Goal: Communication & Community: Answer question/provide support

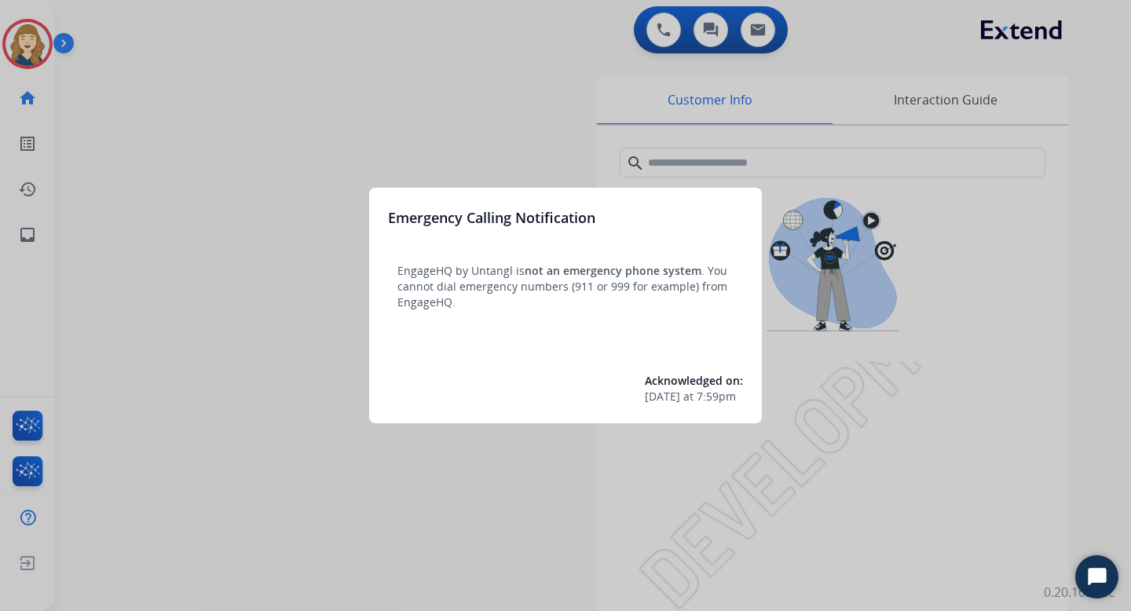
click at [459, 108] on div at bounding box center [565, 305] width 1131 height 611
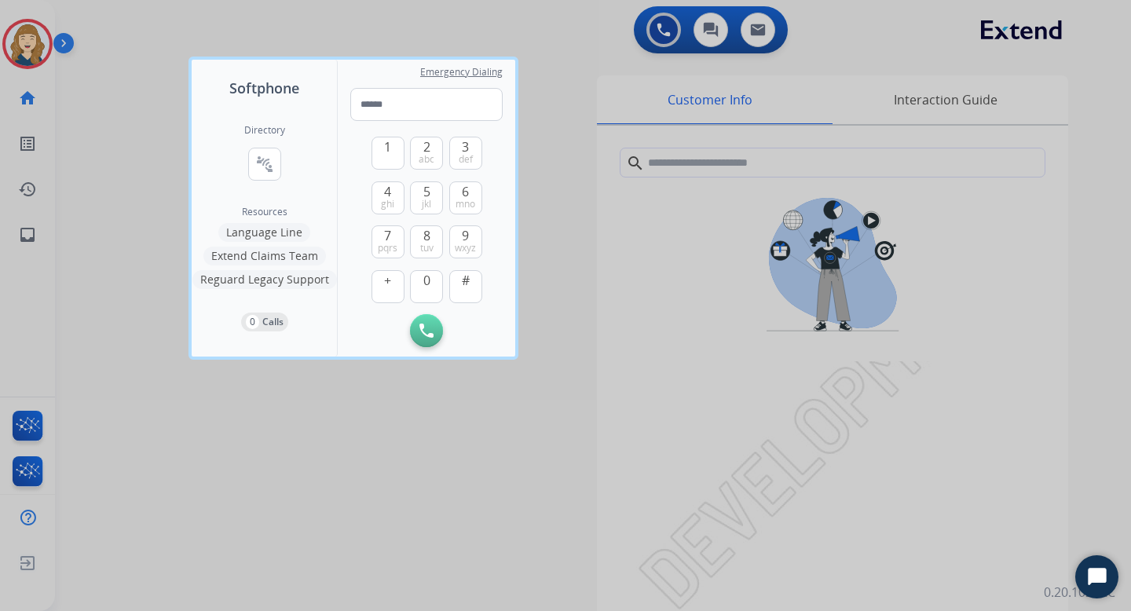
click at [188, 192] on div "Softphone Directory connect_without_contact Resource Directory Resources Langua…" at bounding box center [353, 208] width 330 height 303
click at [35, 225] on div at bounding box center [565, 305] width 1131 height 611
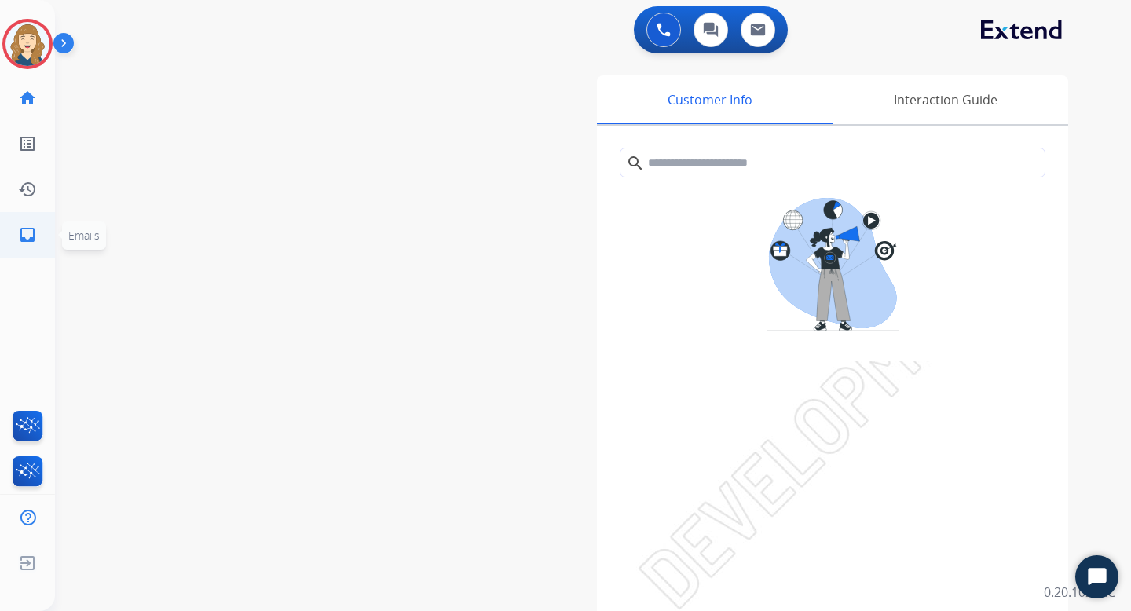
click at [34, 232] on mat-icon "inbox" at bounding box center [27, 234] width 19 height 19
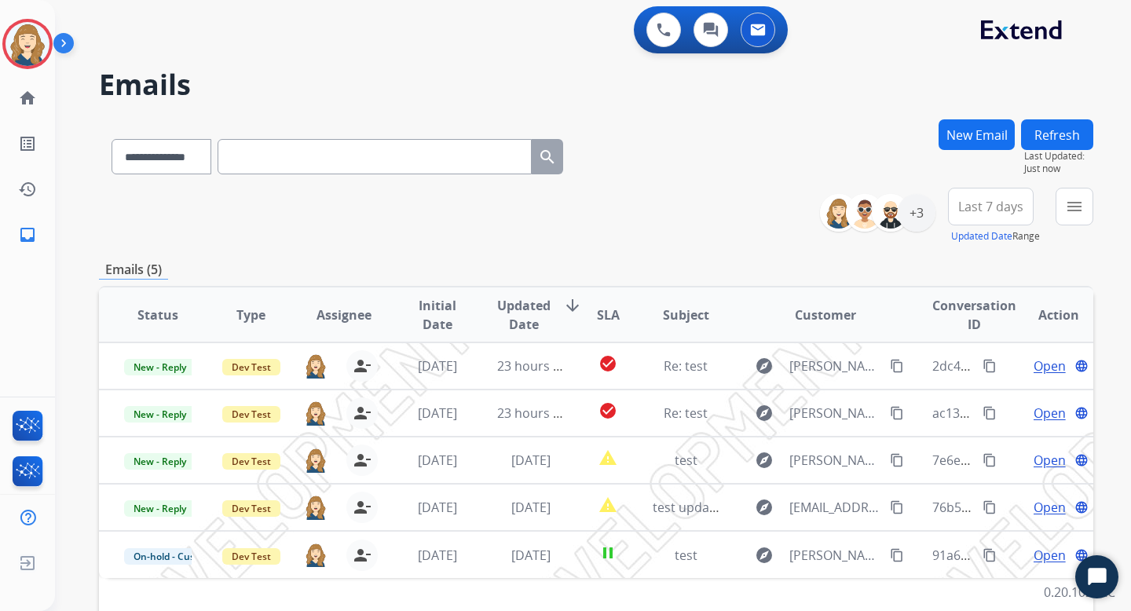
click at [980, 131] on button "New Email" at bounding box center [977, 134] width 76 height 31
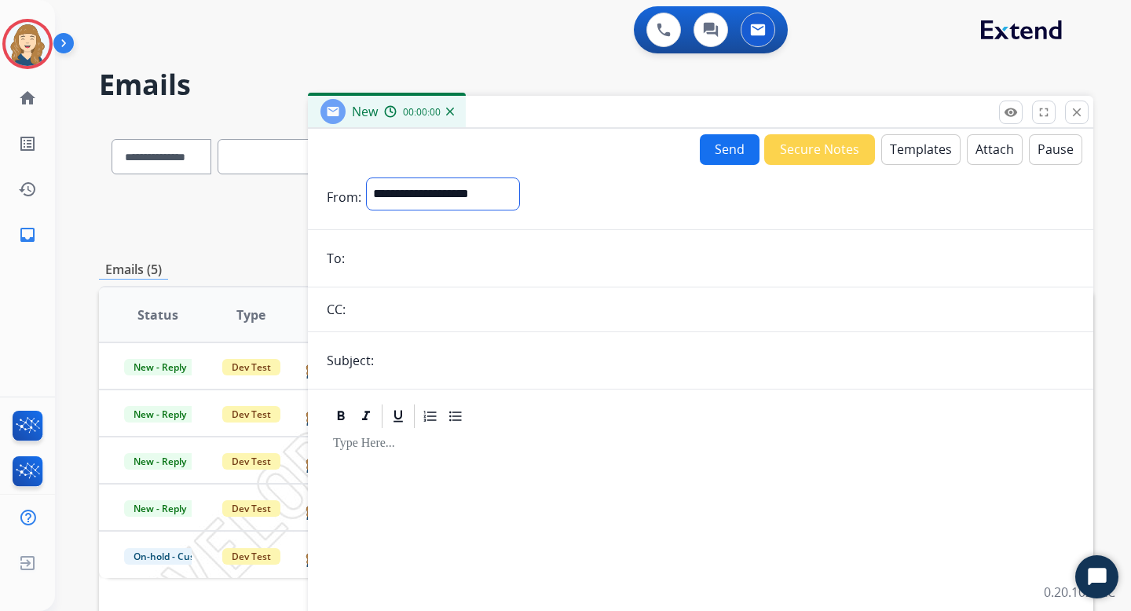
click at [514, 196] on select "**********" at bounding box center [443, 194] width 154 height 33
select select "**********"
click at [366, 178] on select "**********" at bounding box center [443, 194] width 154 height 33
click at [404, 262] on input "email" at bounding box center [712, 258] width 725 height 31
type input "**********"
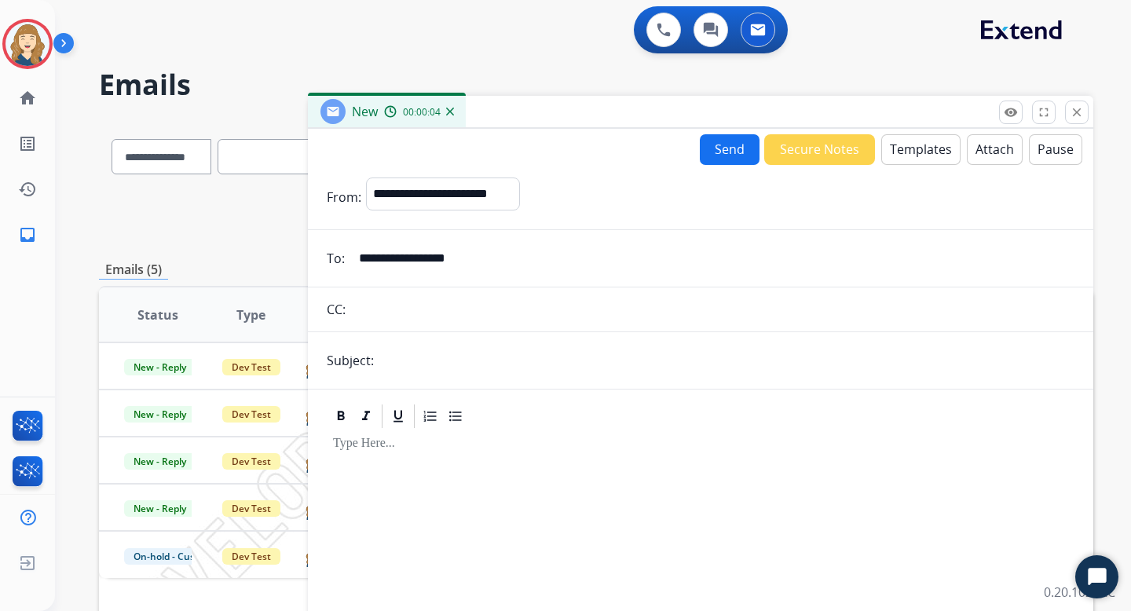
click at [452, 363] on input "text" at bounding box center [727, 360] width 696 height 31
type input "****"
click at [390, 491] on div at bounding box center [701, 564] width 748 height 269
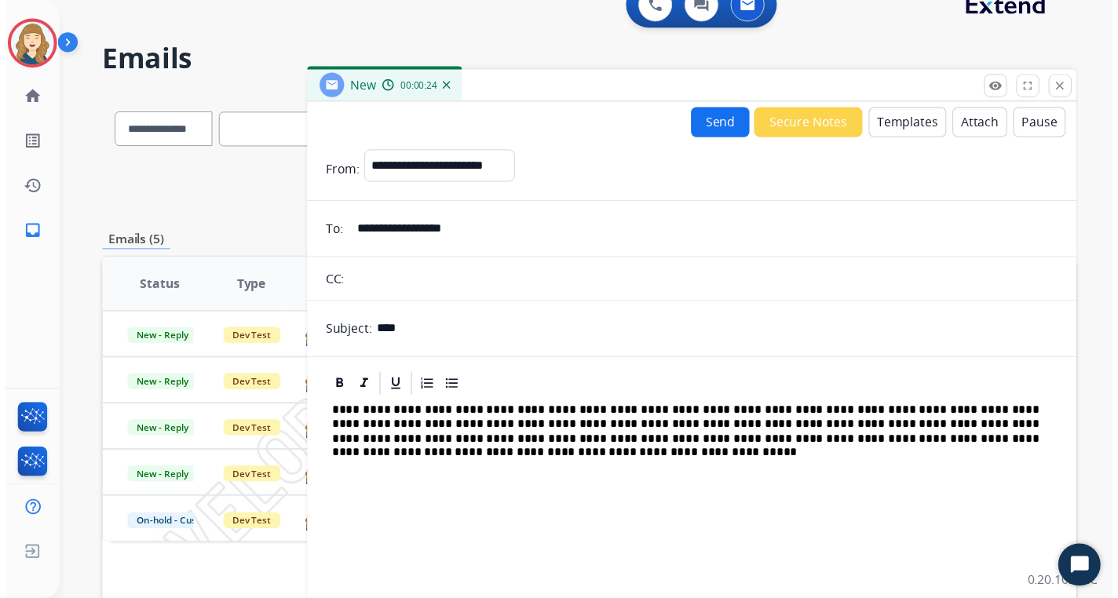
scroll to position [24, 0]
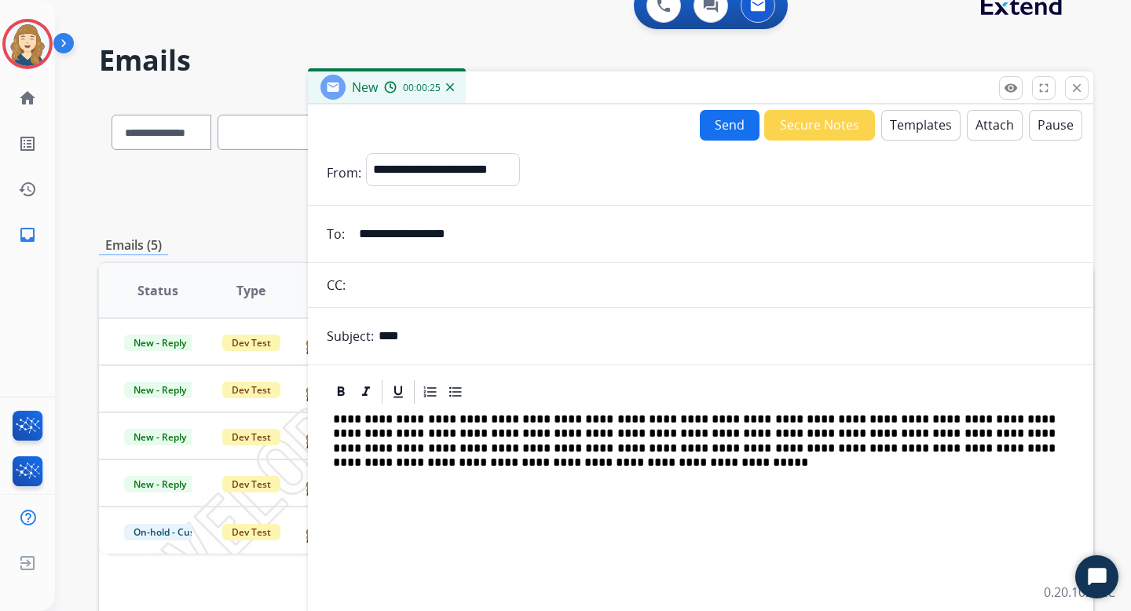
click at [726, 130] on button "Send" at bounding box center [730, 125] width 60 height 31
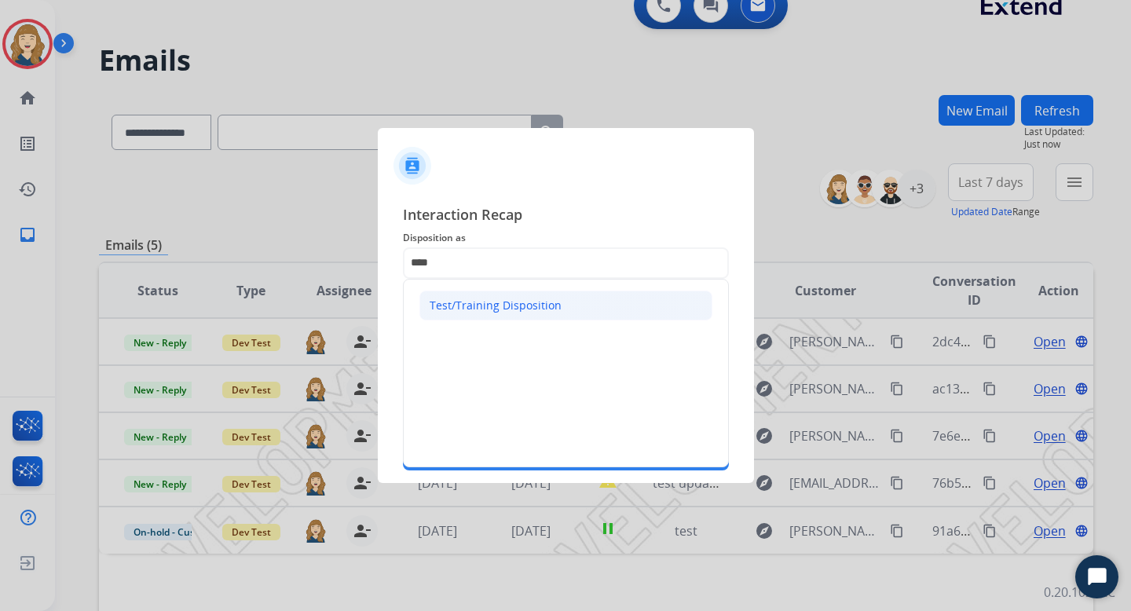
click at [508, 309] on div "Test/Training Disposition" at bounding box center [496, 306] width 132 height 16
type input "**********"
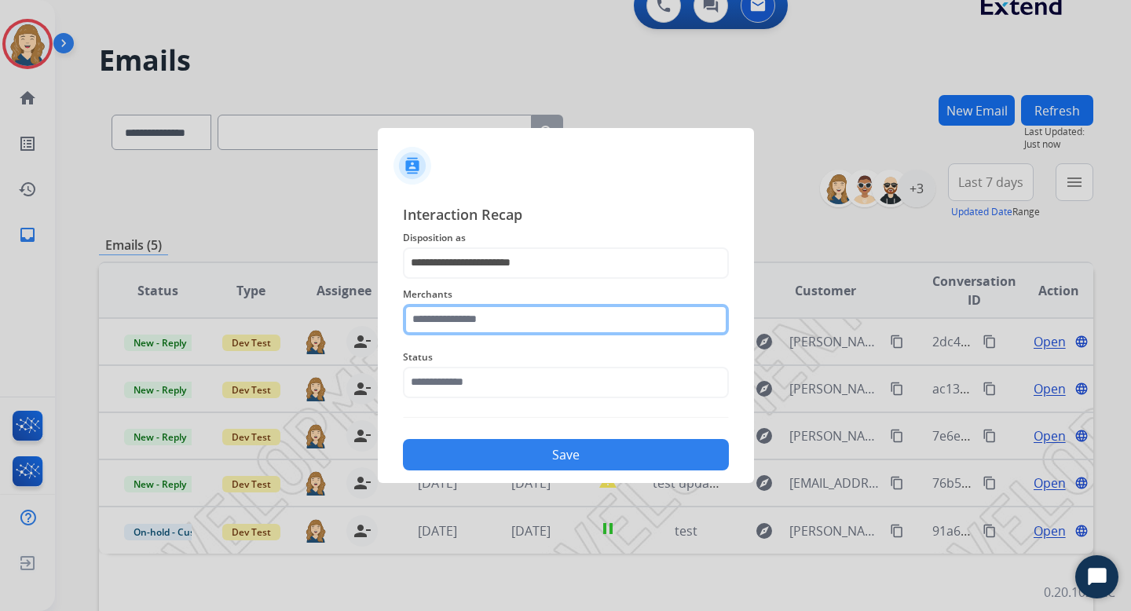
click at [474, 325] on input "text" at bounding box center [566, 319] width 326 height 31
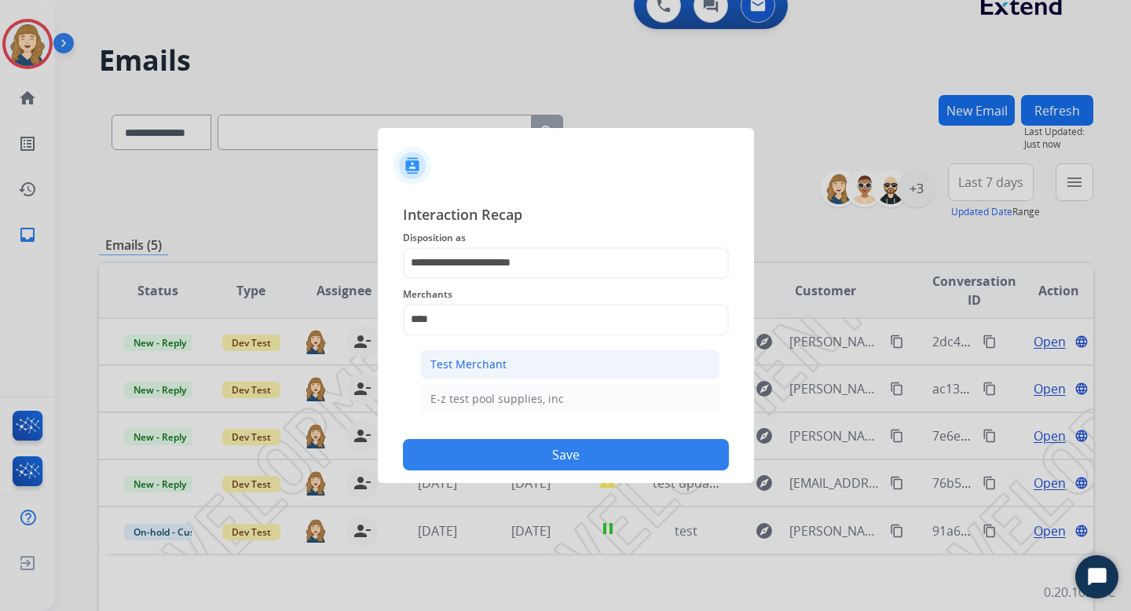
click at [462, 365] on div "Test Merchant" at bounding box center [468, 365] width 76 height 16
type input "**********"
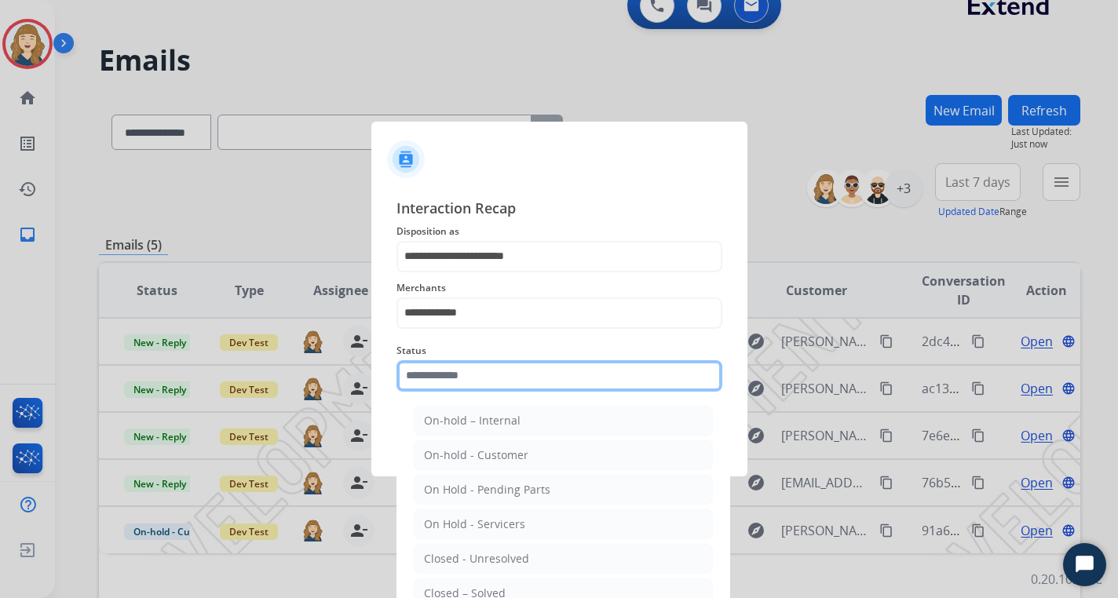
click at [445, 381] on input "text" at bounding box center [560, 375] width 326 height 31
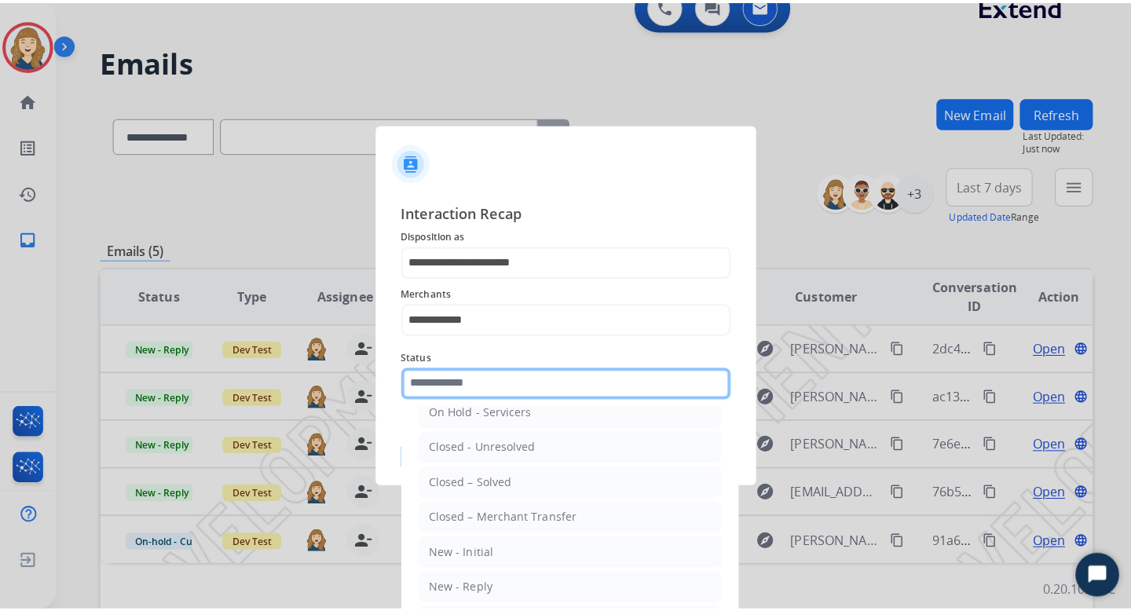
scroll to position [81, 0]
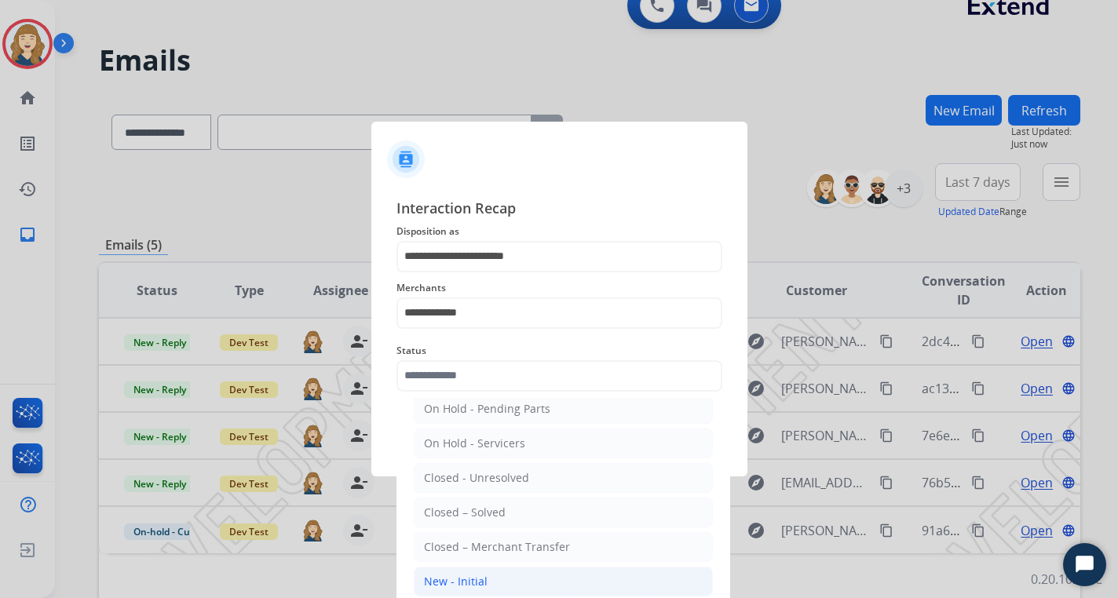
click at [471, 580] on div "New - Initial" at bounding box center [456, 582] width 64 height 16
type input "**********"
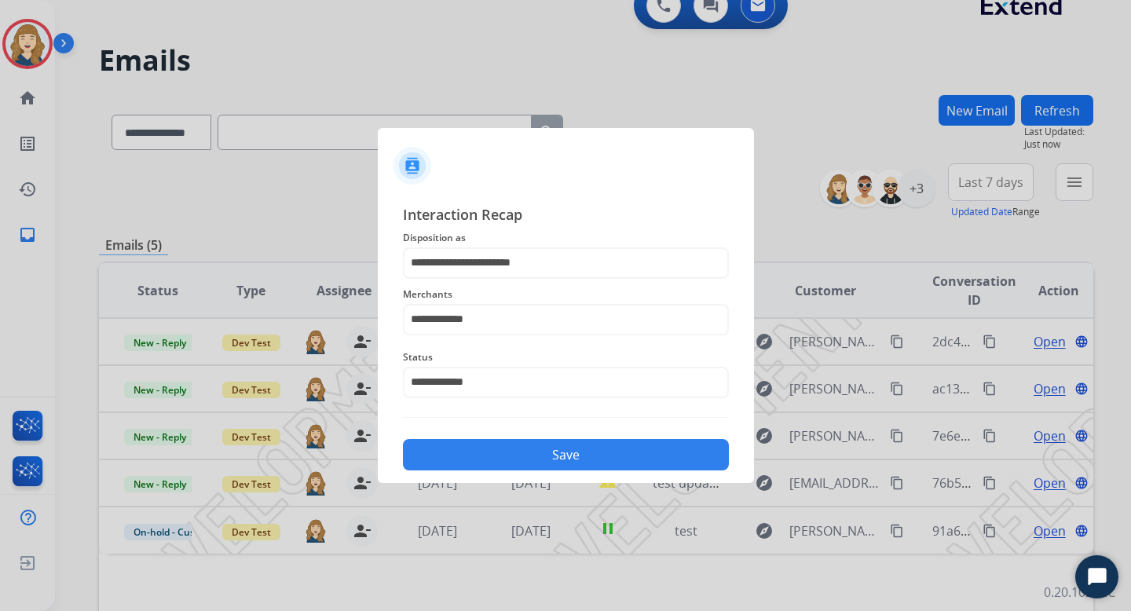
click at [571, 459] on button "Save" at bounding box center [566, 454] width 326 height 31
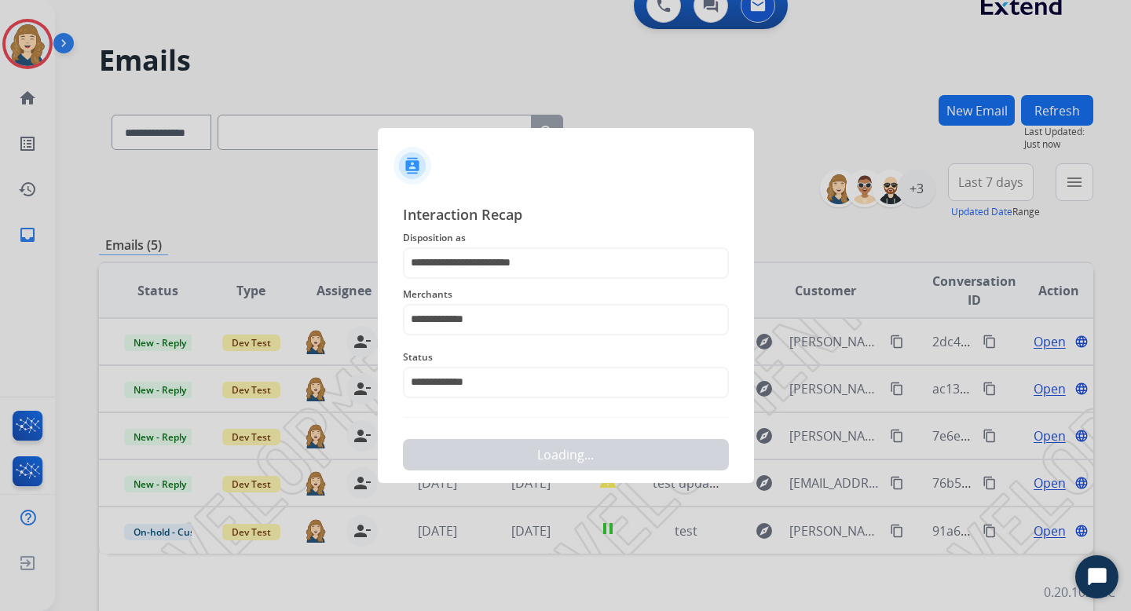
scroll to position [0, 0]
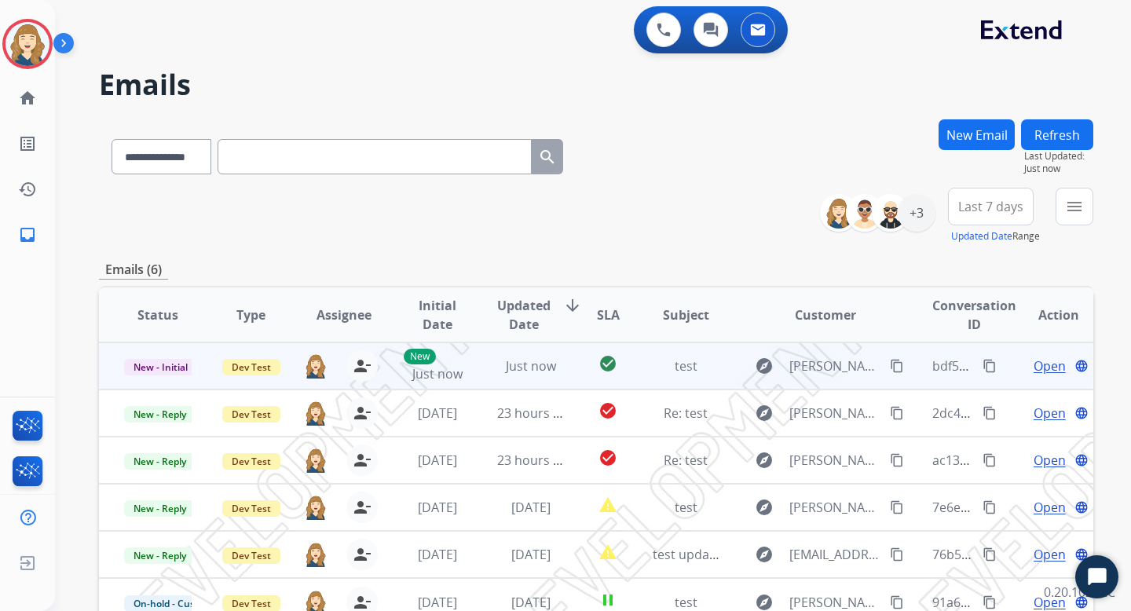
click at [1038, 367] on span "Open" at bounding box center [1050, 366] width 32 height 19
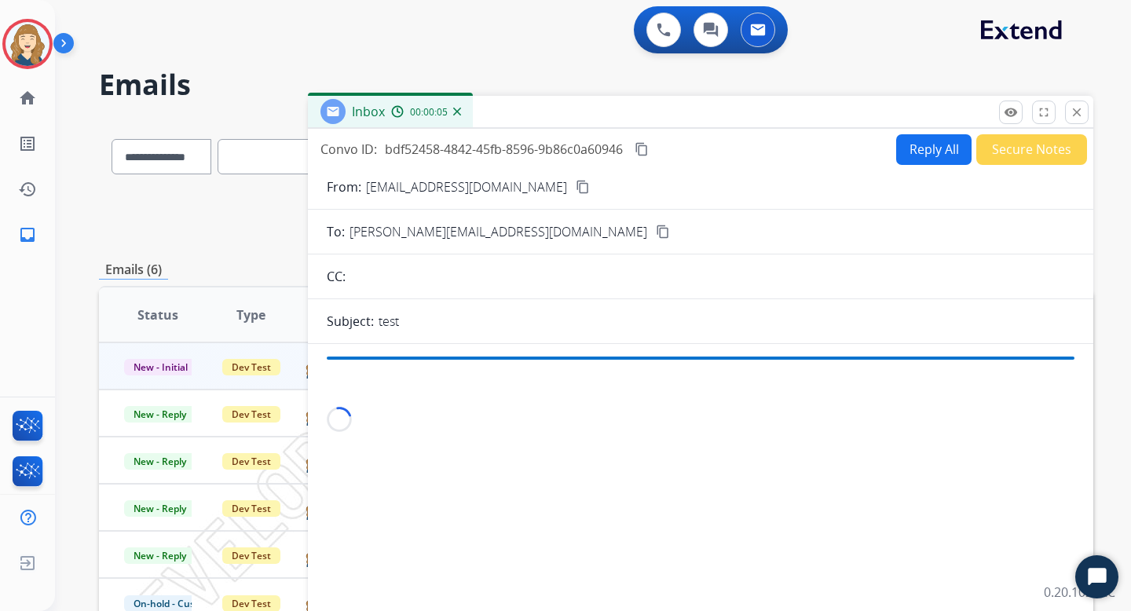
click at [918, 149] on button "Reply All" at bounding box center [933, 149] width 75 height 31
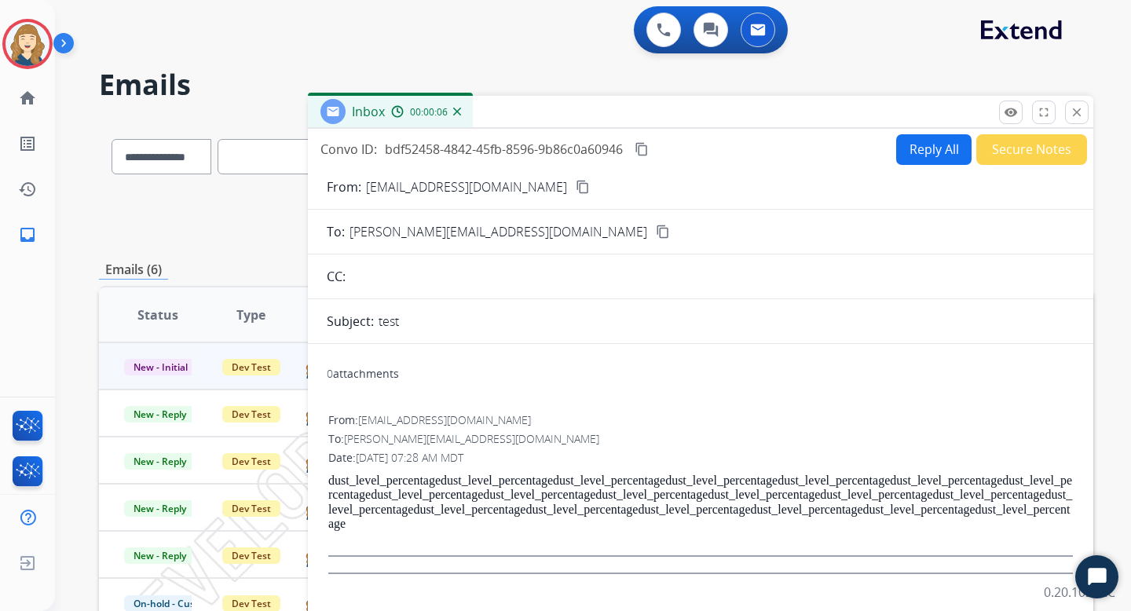
click at [917, 152] on button "Reply All" at bounding box center [933, 149] width 75 height 31
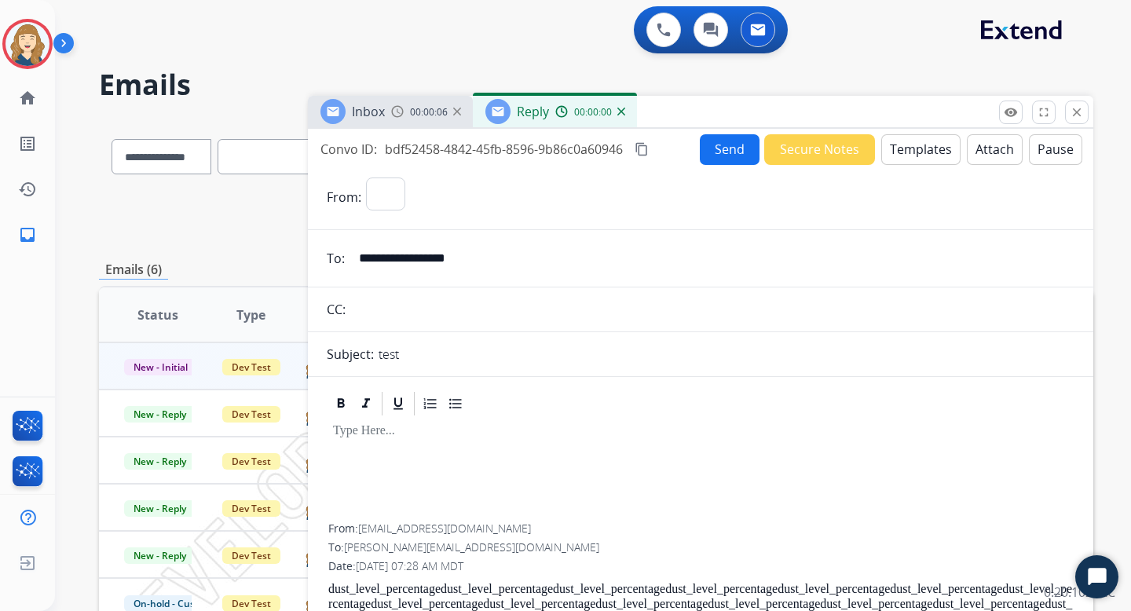
select select "**********"
click at [906, 161] on button "Templates" at bounding box center [920, 149] width 79 height 31
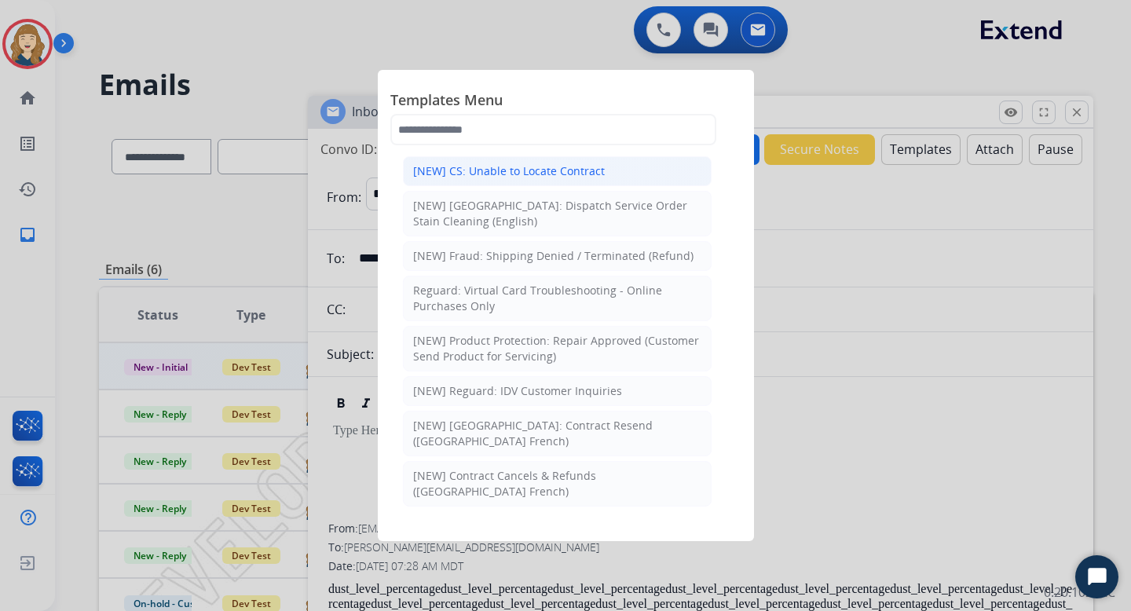
click at [548, 181] on li "[NEW] CS: Unable to Locate Contract" at bounding box center [557, 171] width 309 height 30
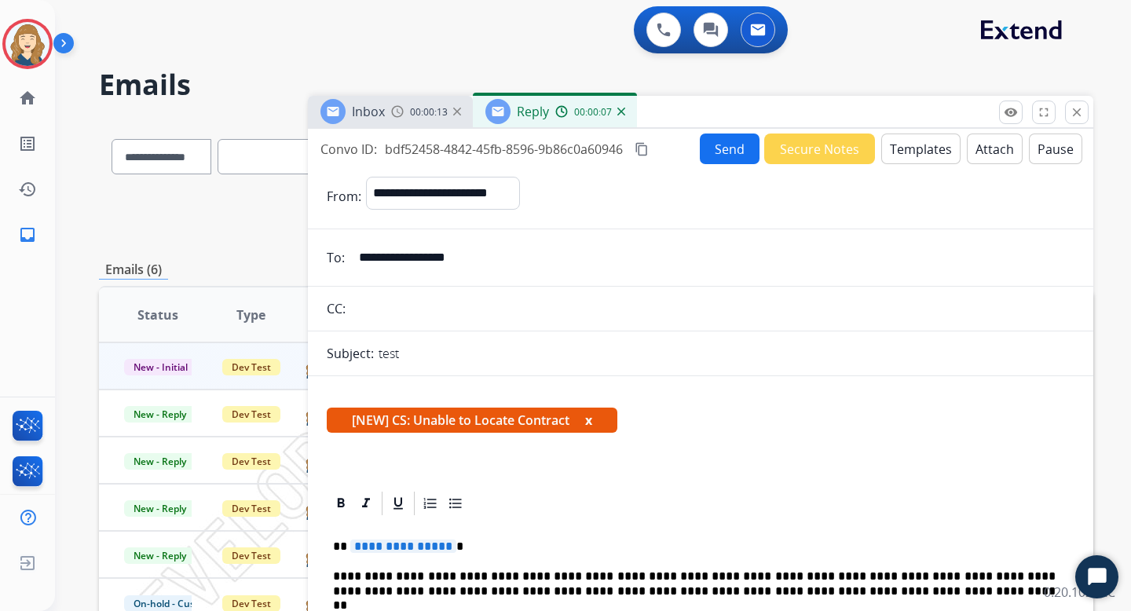
click at [725, 149] on button "Send" at bounding box center [730, 149] width 60 height 31
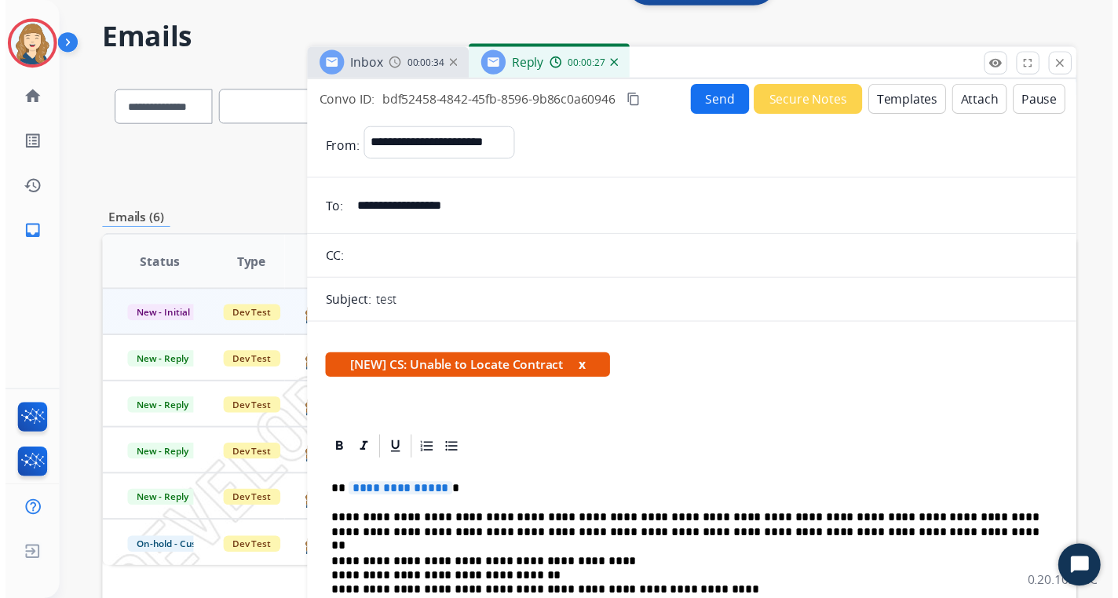
scroll to position [42, 0]
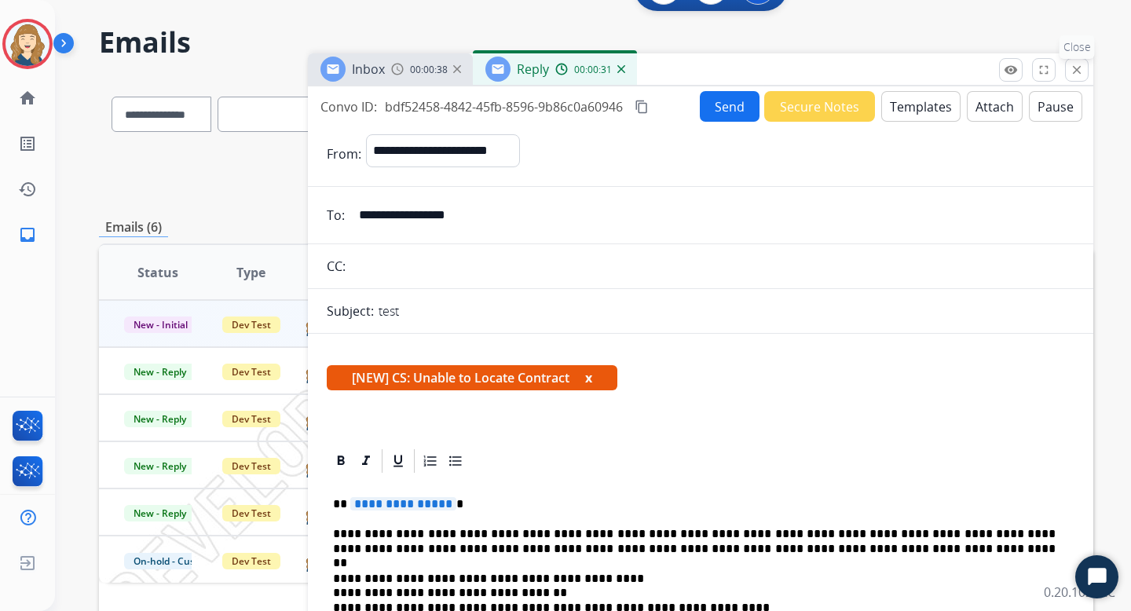
click at [1074, 75] on mat-icon "close" at bounding box center [1077, 70] width 14 height 14
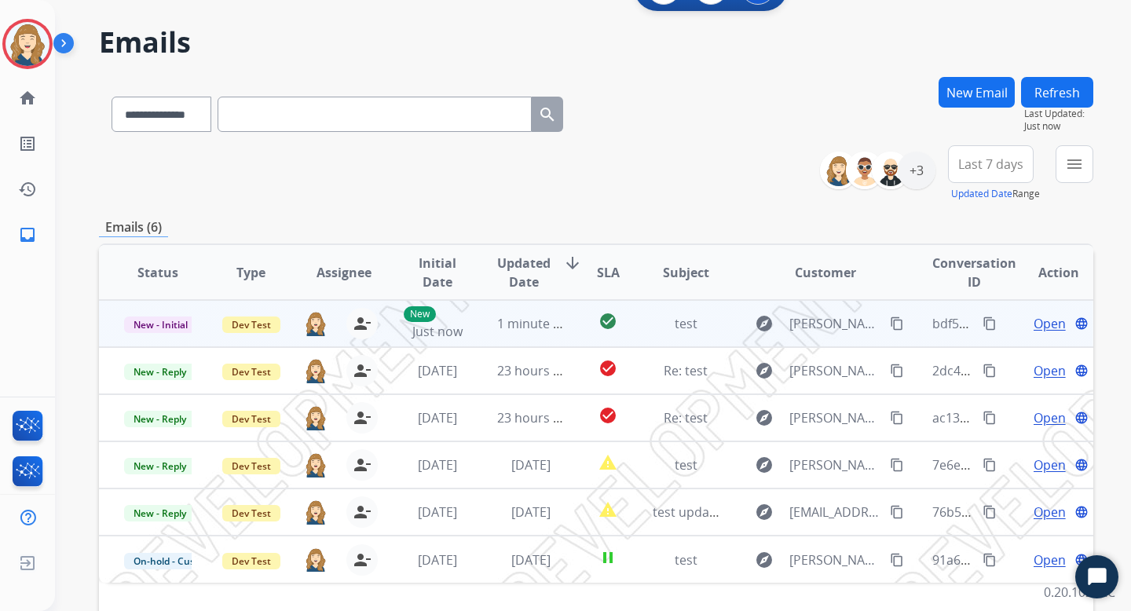
click at [1035, 324] on span "Open" at bounding box center [1050, 323] width 32 height 19
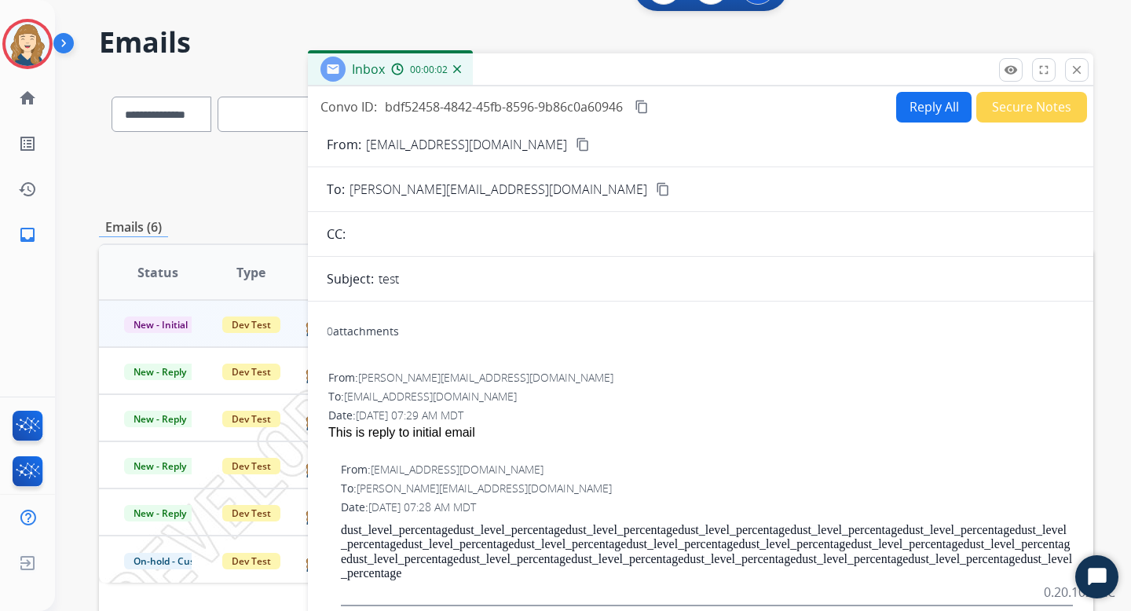
click at [914, 105] on button "Reply All" at bounding box center [933, 107] width 75 height 31
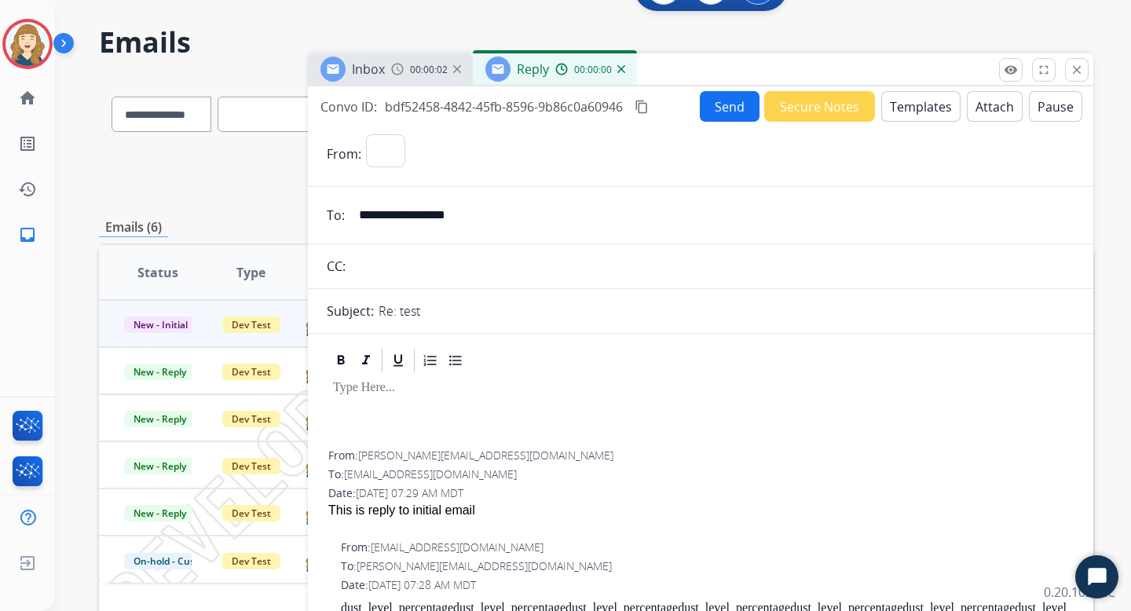
select select "**********"
click at [915, 107] on button "Templates" at bounding box center [920, 106] width 79 height 31
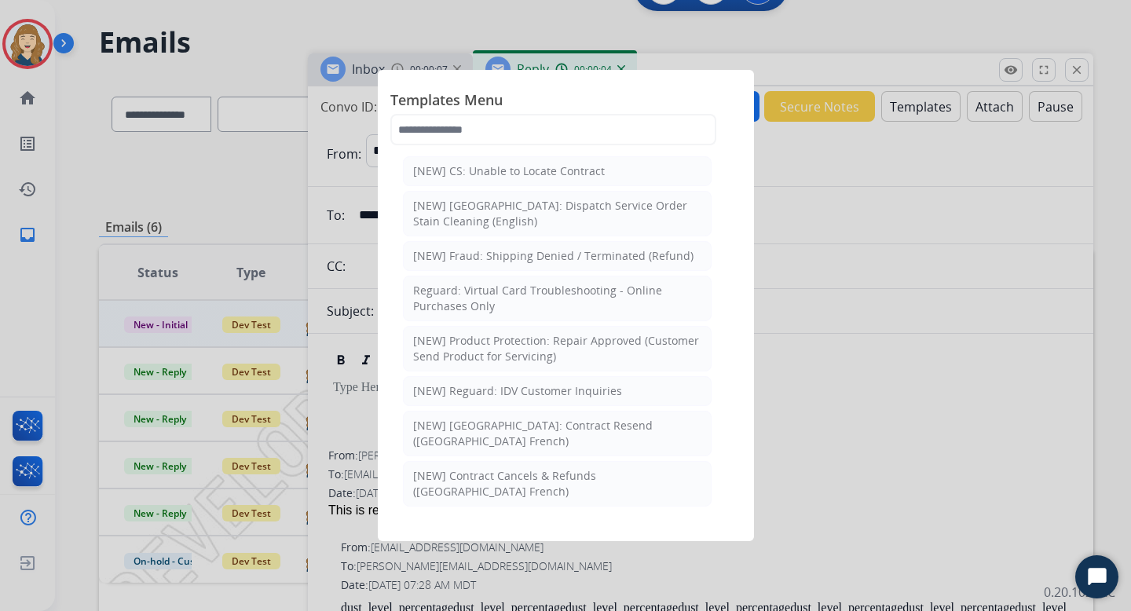
click at [569, 177] on div "[NEW] CS: Unable to Locate Contract" at bounding box center [509, 171] width 192 height 16
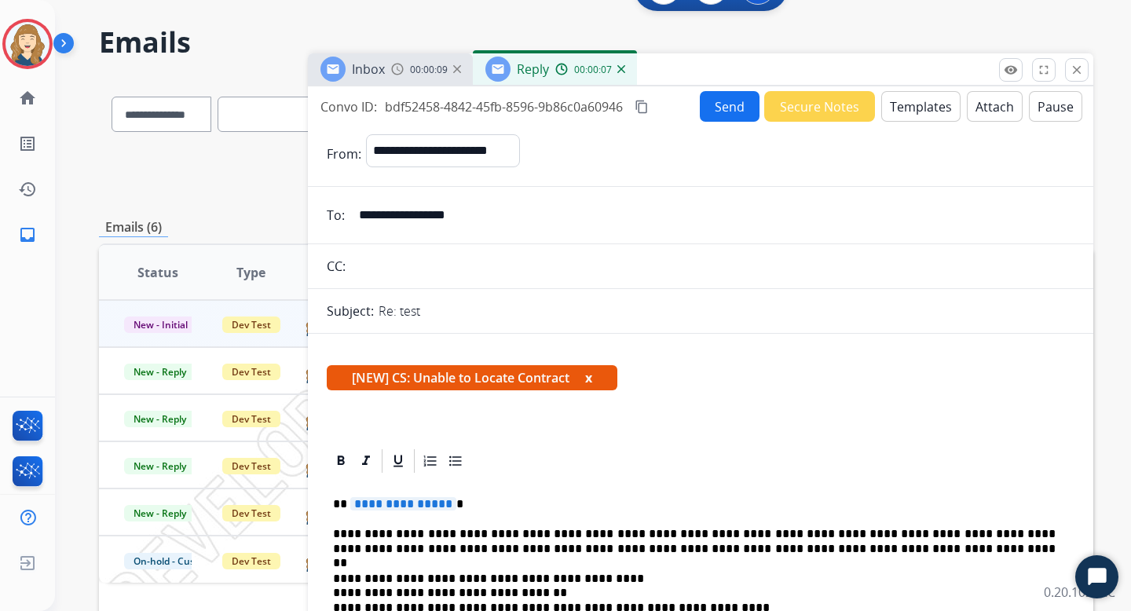
click at [725, 110] on button "Send" at bounding box center [730, 106] width 60 height 31
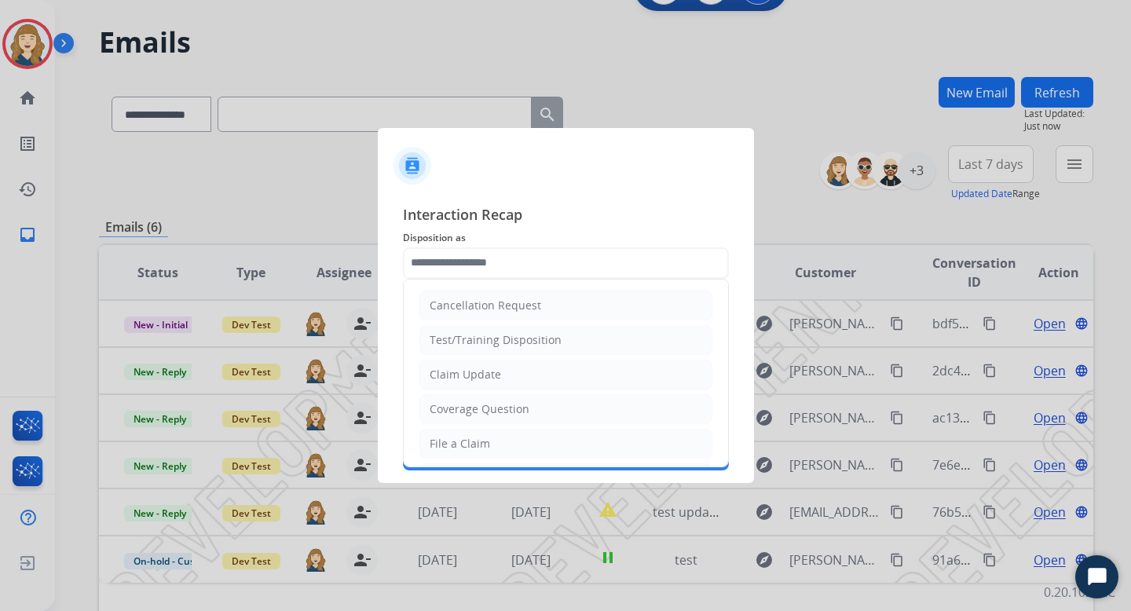
click at [546, 268] on input "text" at bounding box center [566, 262] width 326 height 31
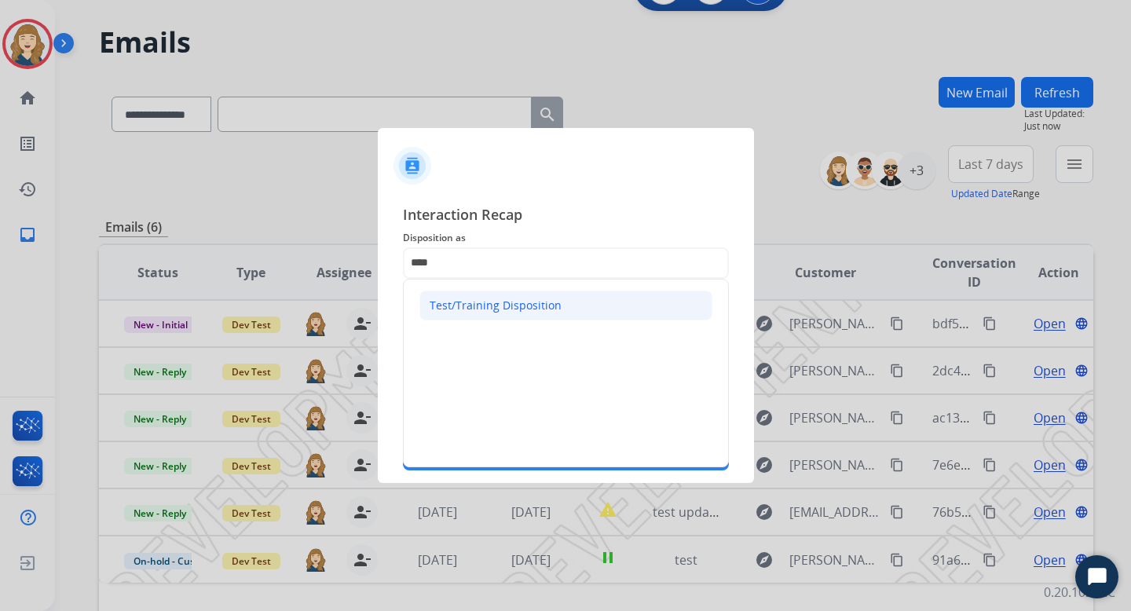
click at [530, 302] on div "Test/Training Disposition" at bounding box center [496, 306] width 132 height 16
type input "**********"
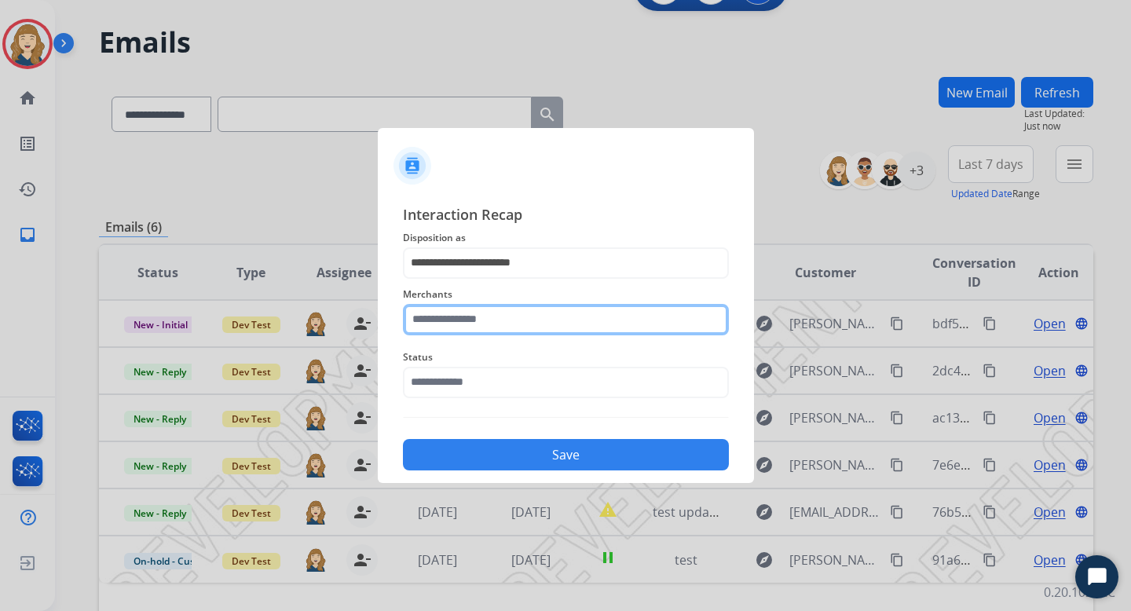
click at [494, 326] on input "text" at bounding box center [566, 319] width 326 height 31
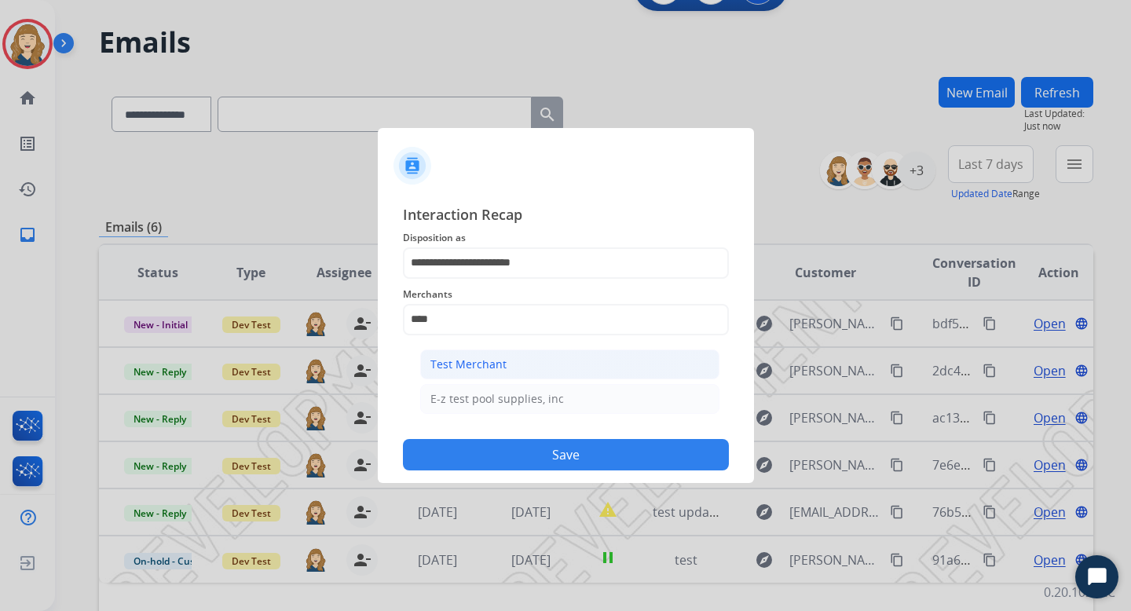
click at [493, 361] on div "Test Merchant" at bounding box center [468, 365] width 76 height 16
type input "**********"
click at [467, 382] on input "text" at bounding box center [566, 382] width 326 height 31
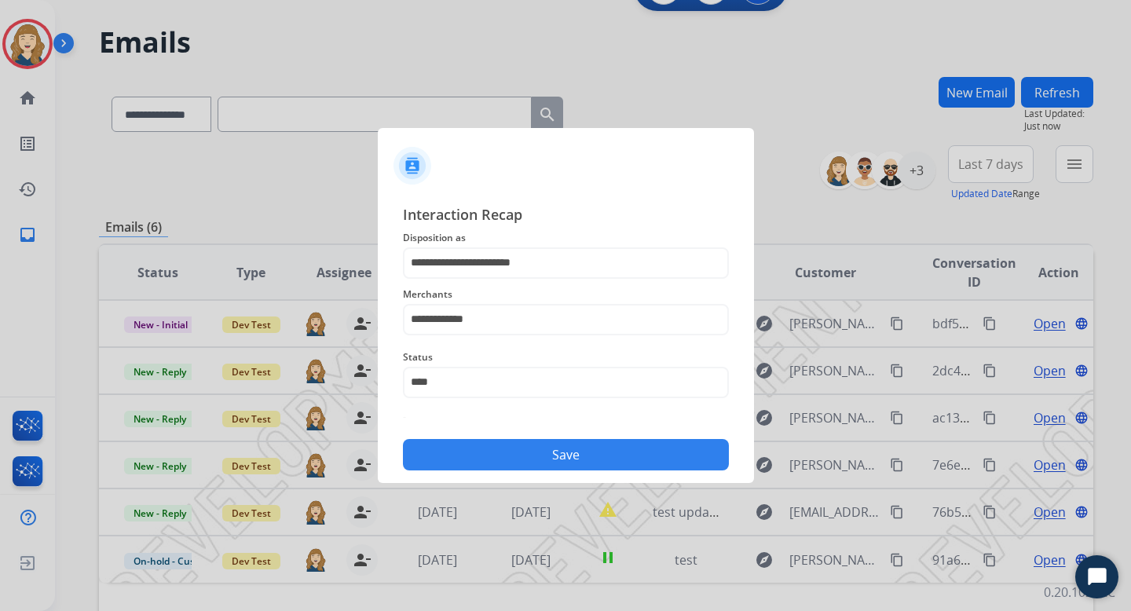
click at [504, 451] on button "Save" at bounding box center [566, 454] width 326 height 31
click at [467, 379] on input "****" at bounding box center [566, 382] width 326 height 31
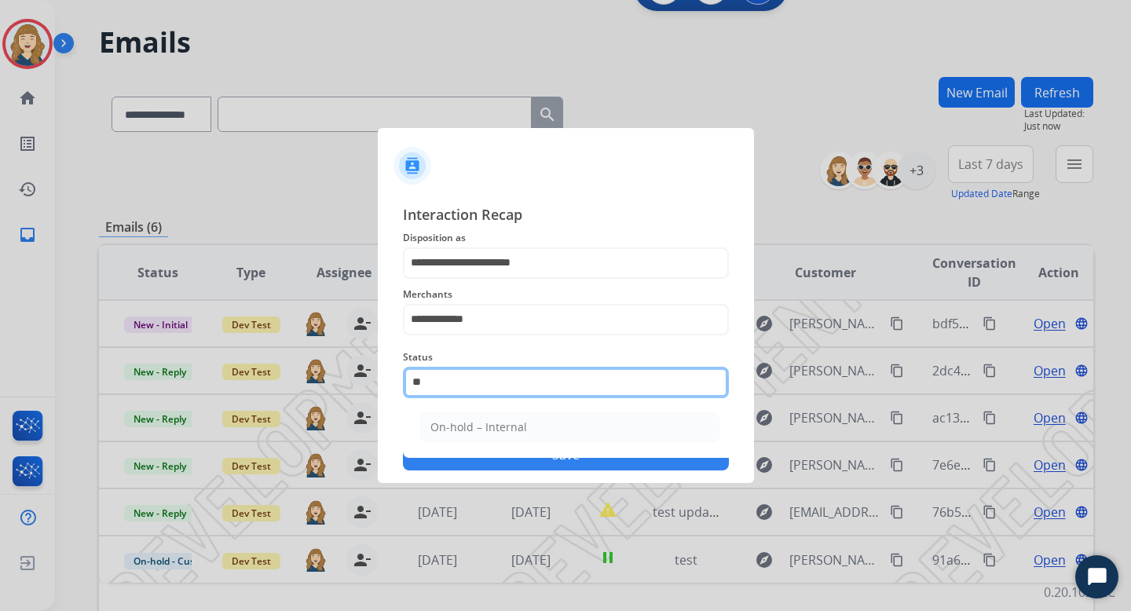
type input "*"
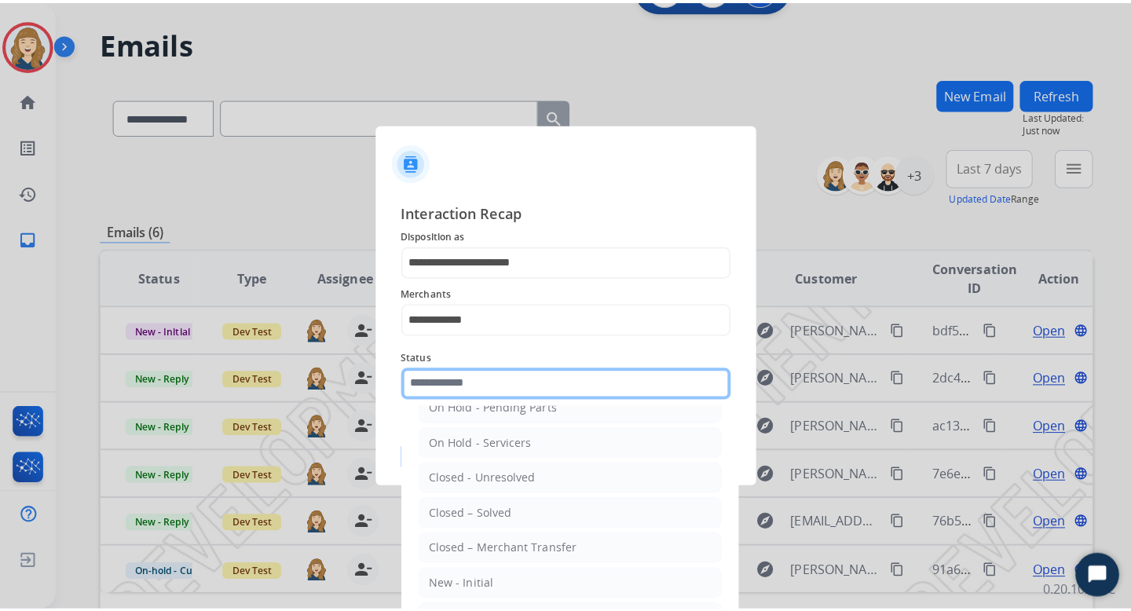
scroll to position [121, 0]
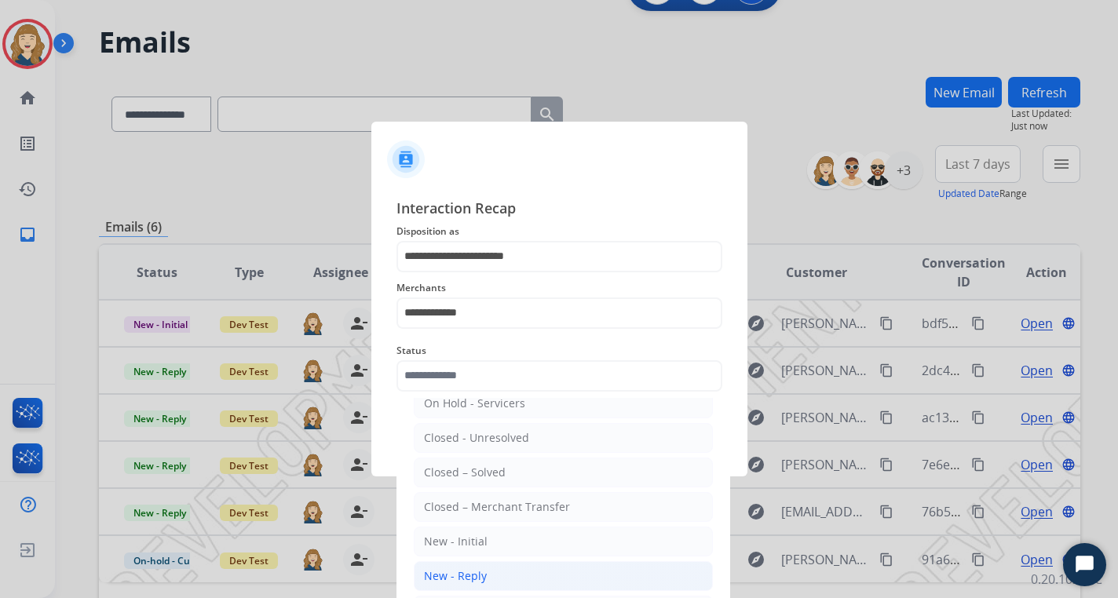
click at [471, 574] on div "New - Reply" at bounding box center [455, 577] width 63 height 16
type input "**********"
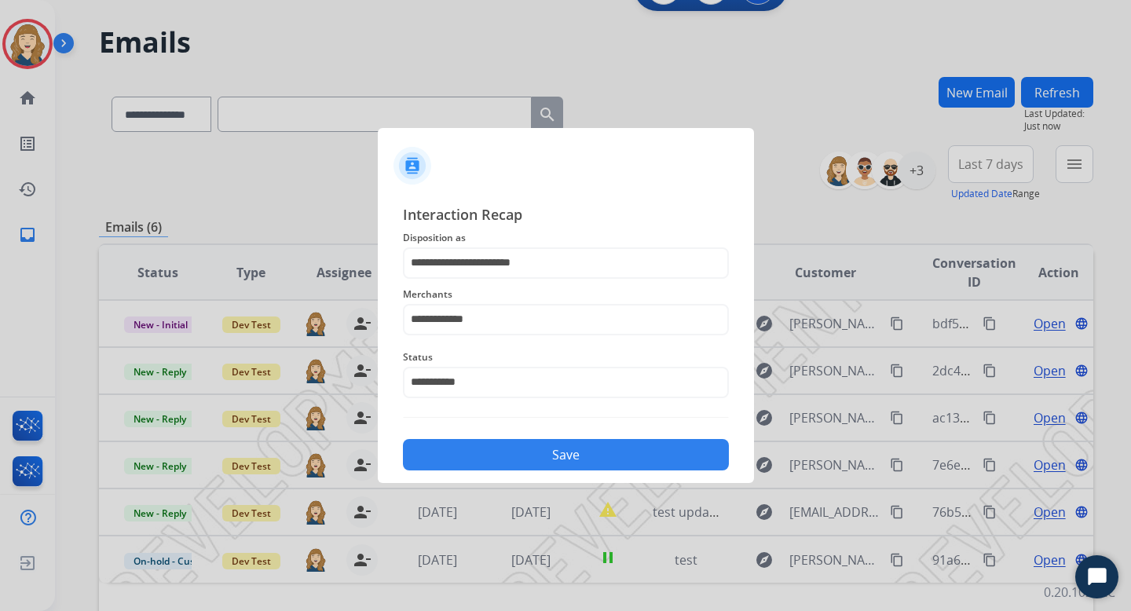
click at [516, 459] on button "Save" at bounding box center [566, 454] width 326 height 31
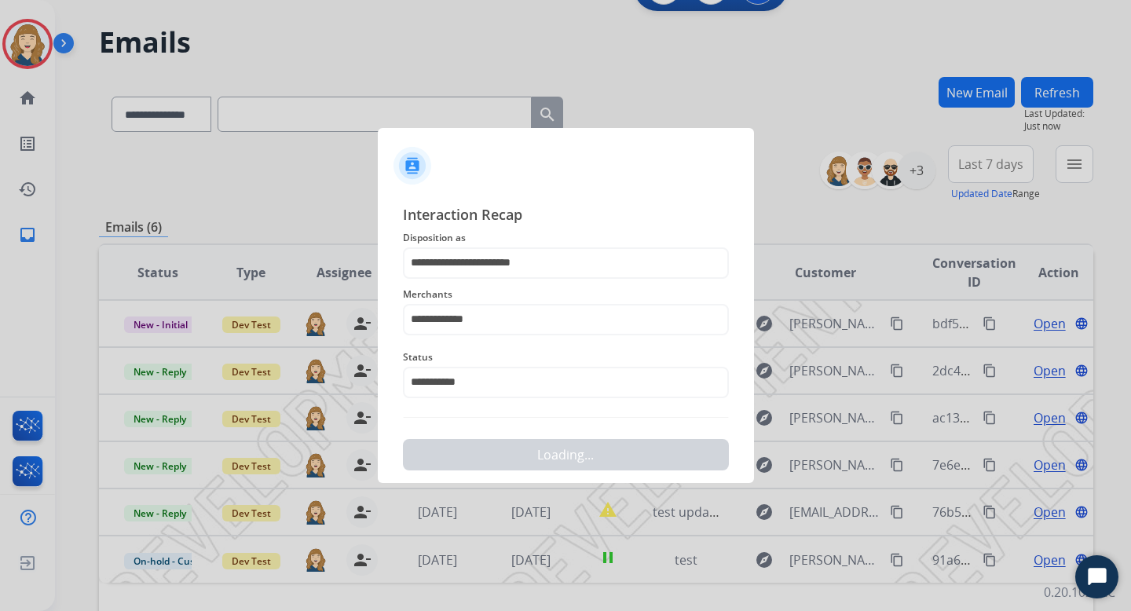
scroll to position [0, 0]
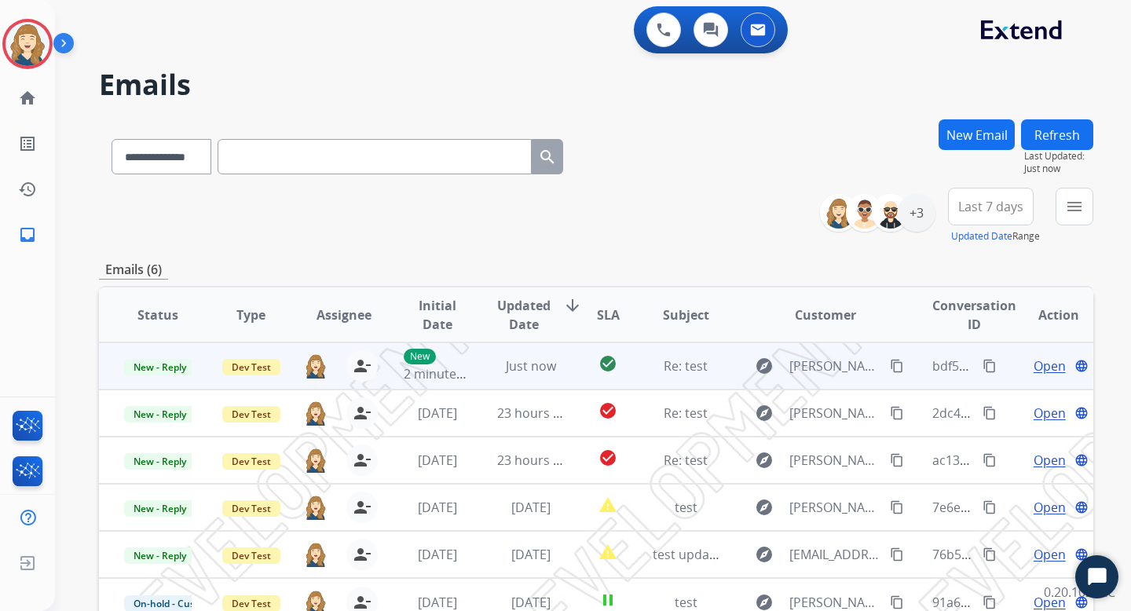
click at [1041, 370] on span "Open" at bounding box center [1050, 366] width 32 height 19
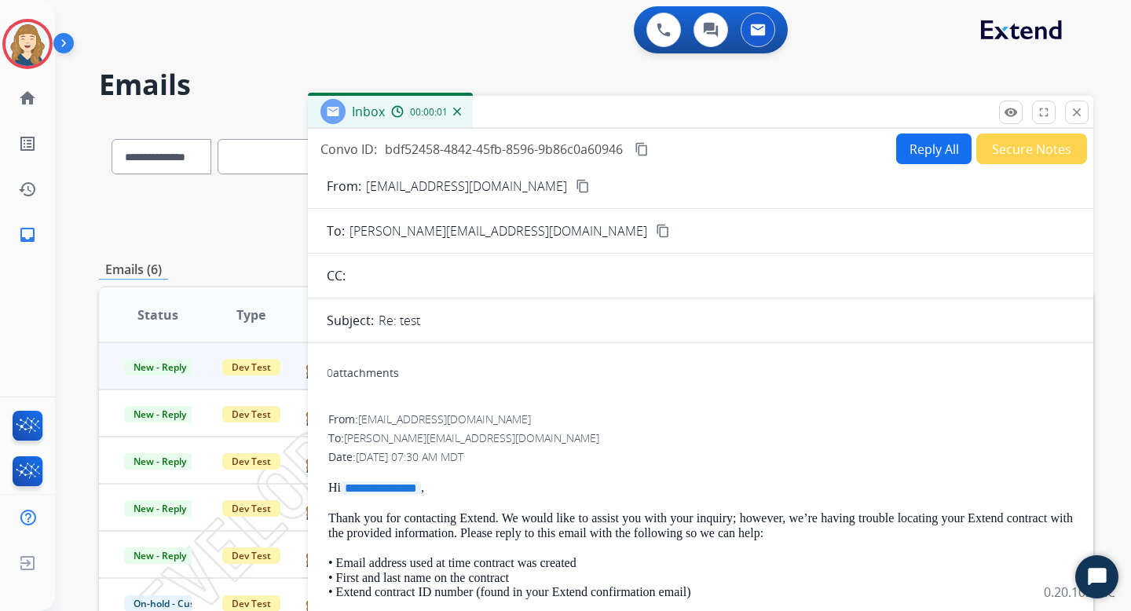
click at [915, 152] on button "Reply All" at bounding box center [933, 149] width 75 height 31
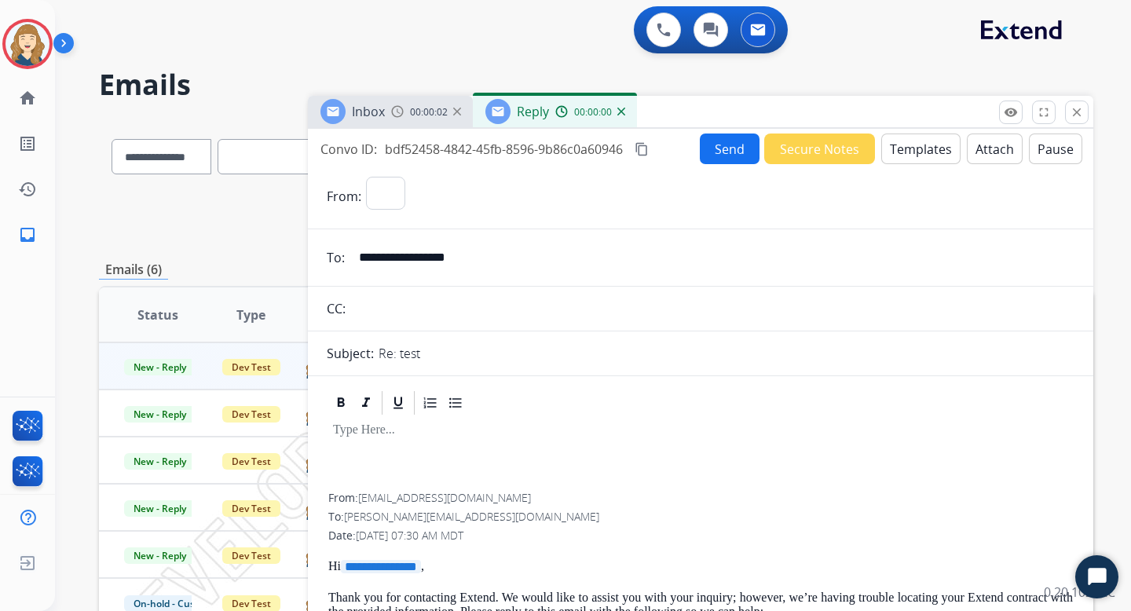
select select "**********"
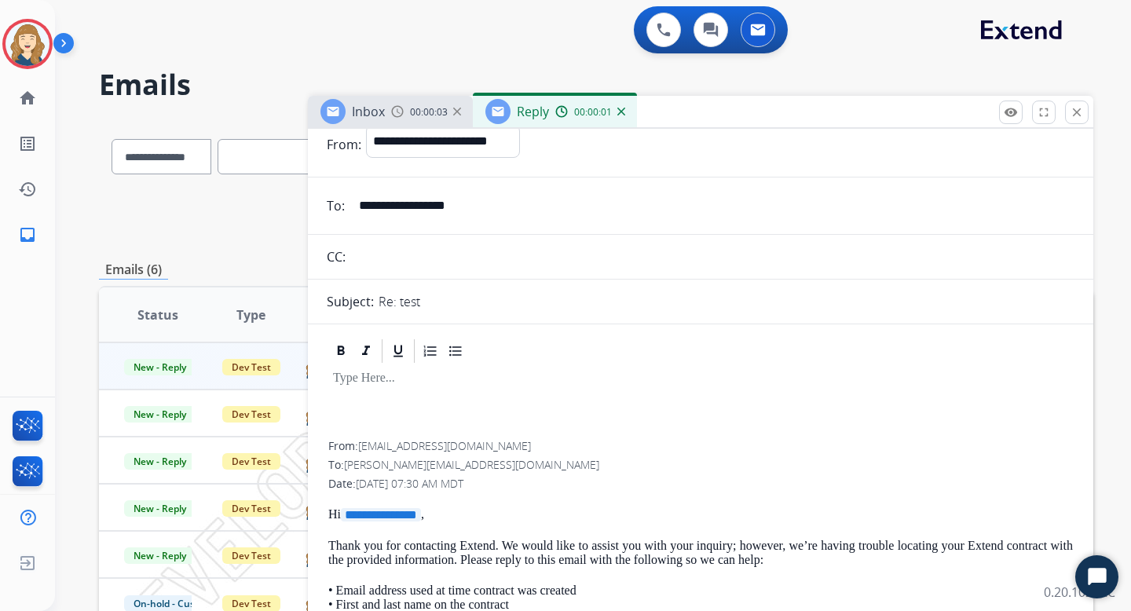
scroll to position [54, 0]
click at [441, 378] on p "To enrich screen reader interactions, please activate Accessibility in Grammarl…" at bounding box center [700, 376] width 735 height 14
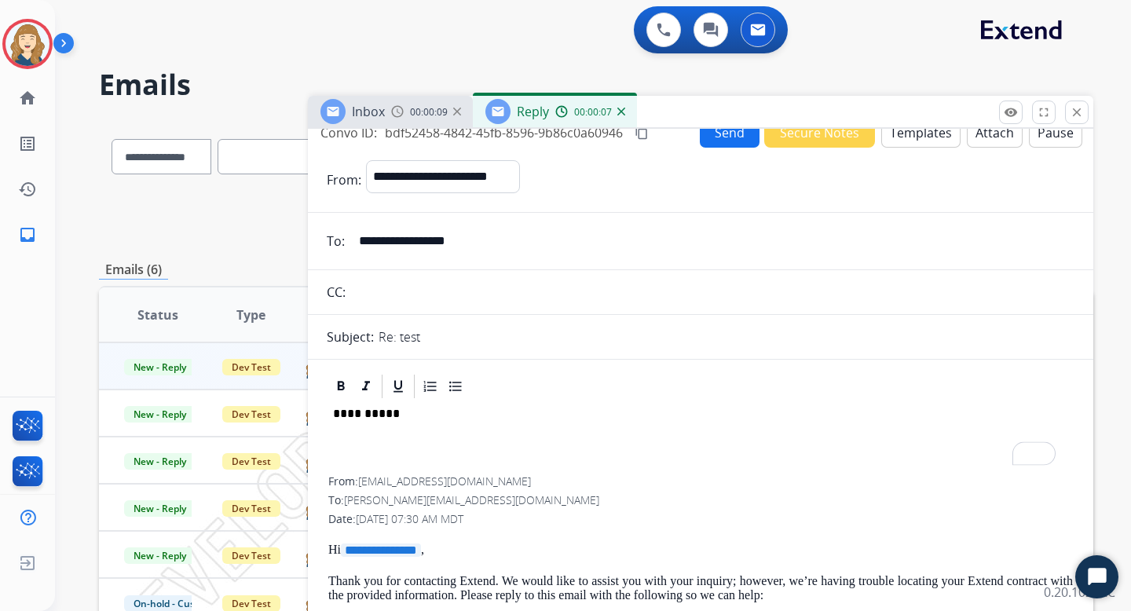
scroll to position [0, 0]
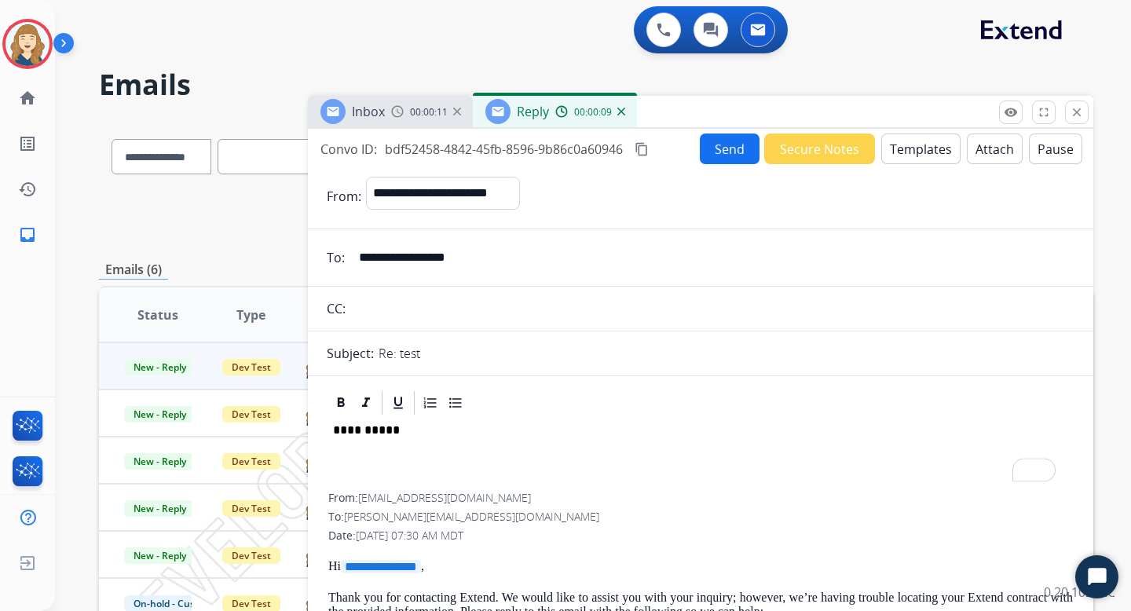
click at [717, 149] on button "Send" at bounding box center [730, 149] width 60 height 31
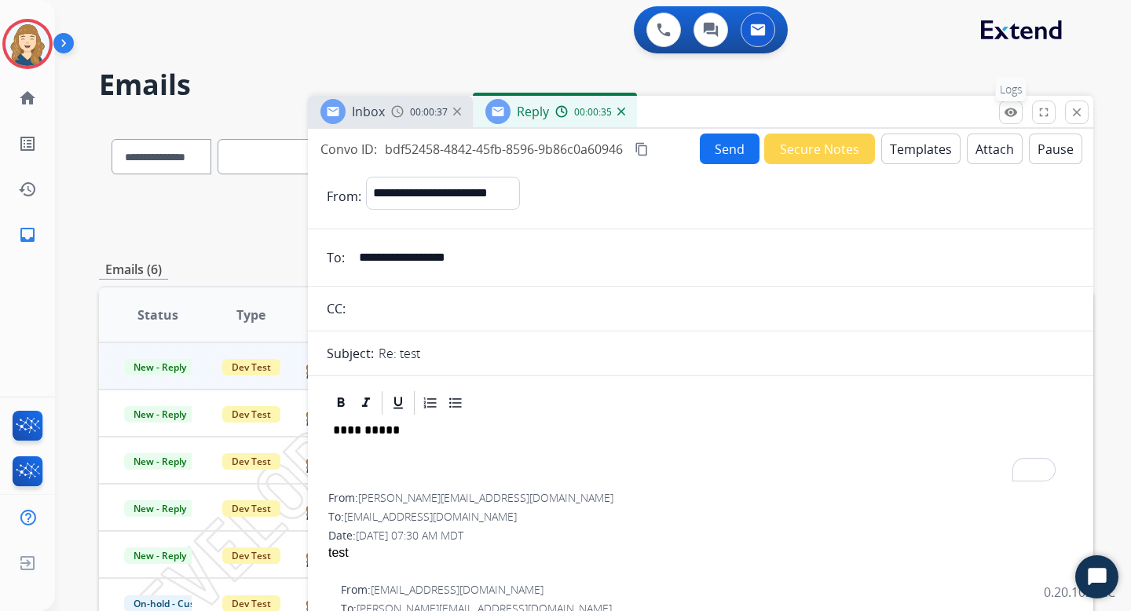
click at [1013, 111] on mat-icon "remove_red_eye" at bounding box center [1011, 112] width 14 height 14
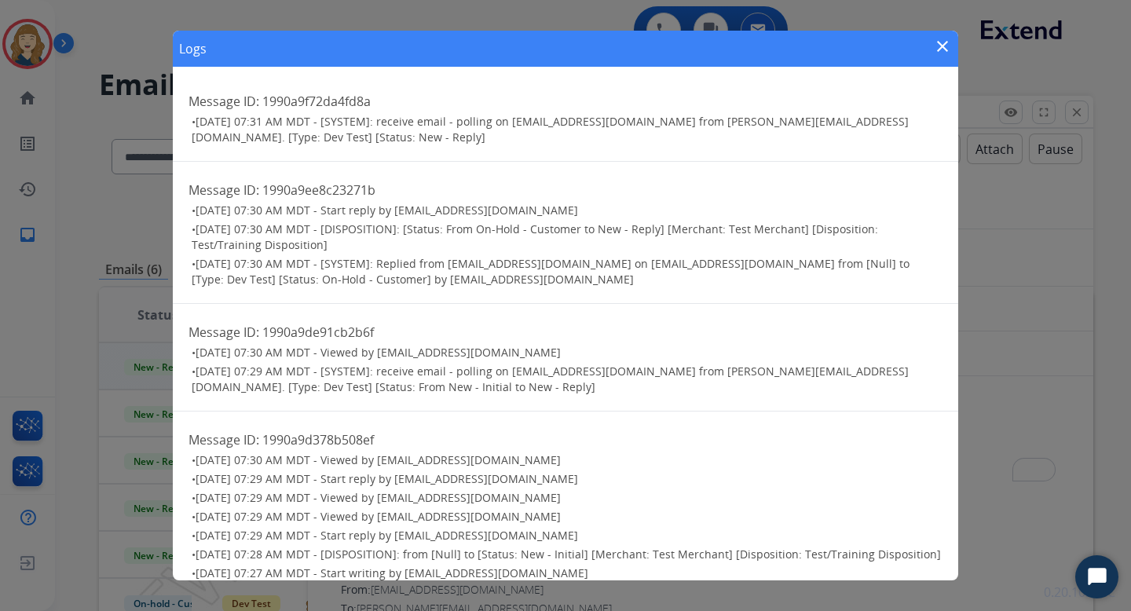
click at [606, 231] on span "[DATE] 07:30 AM MDT - [DISPOSITION]: [Status: From On-Hold - Customer to New - …" at bounding box center [535, 236] width 686 height 31
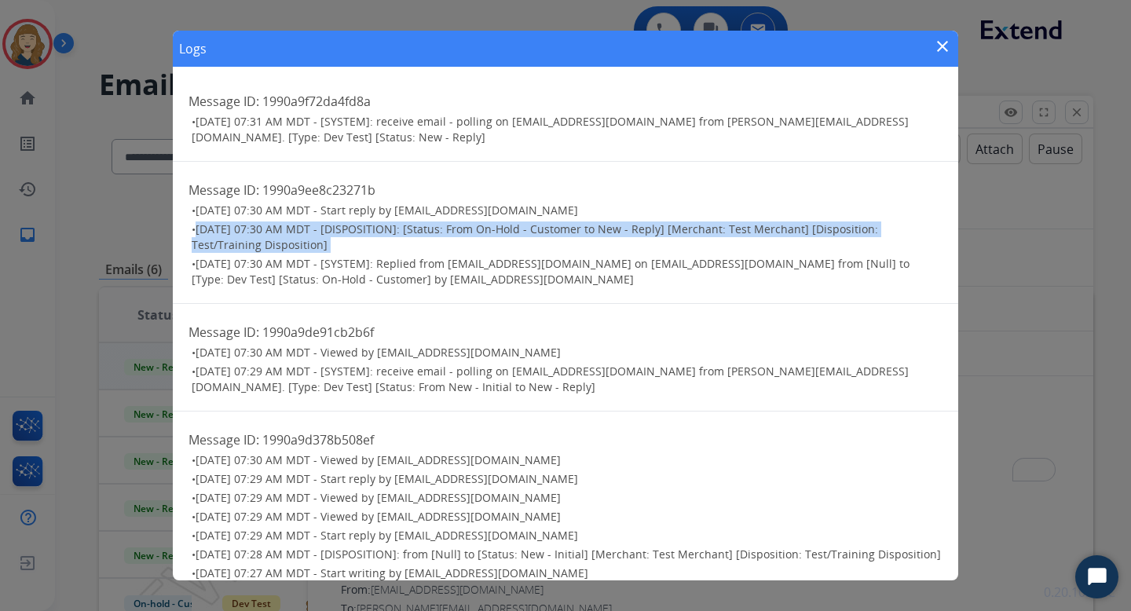
click at [606, 231] on span "[DATE] 07:30 AM MDT - [DISPOSITION]: [Status: From On-Hold - Customer to New - …" at bounding box center [535, 236] width 686 height 31
click at [606, 232] on span "[DATE] 07:30 AM MDT - [DISPOSITION]: [Status: From On-Hold - Customer to New - …" at bounding box center [535, 236] width 686 height 31
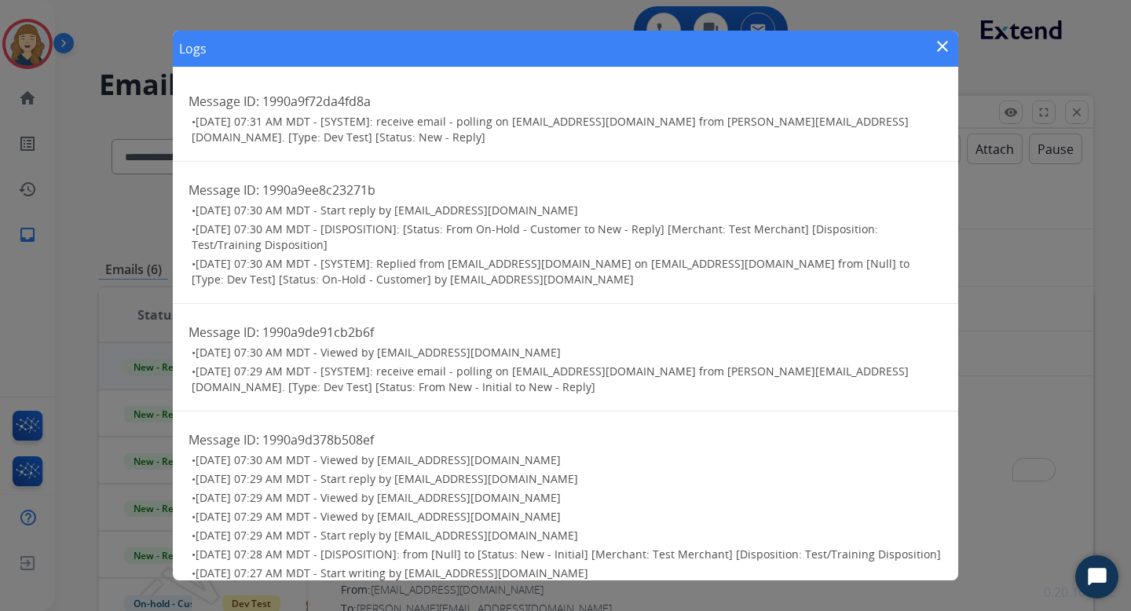
click at [565, 265] on span "[DATE] 07:30 AM MDT - [SYSTEM]: Replied from [EMAIL_ADDRESS][DOMAIN_NAME] on [E…" at bounding box center [551, 271] width 718 height 31
click at [556, 232] on span "[DATE] 07:30 AM MDT - [DISPOSITION]: [Status: From On-Hold - Customer to New - …" at bounding box center [535, 236] width 686 height 31
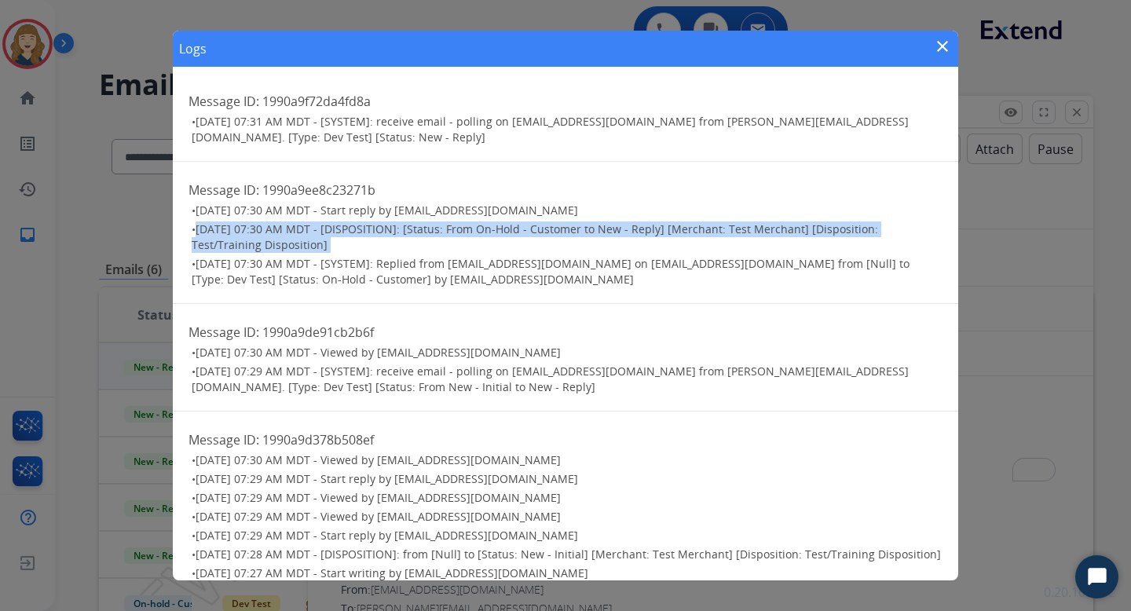
click at [556, 232] on span "[DATE] 07:30 AM MDT - [DISPOSITION]: [Status: From On-Hold - Customer to New - …" at bounding box center [535, 236] width 686 height 31
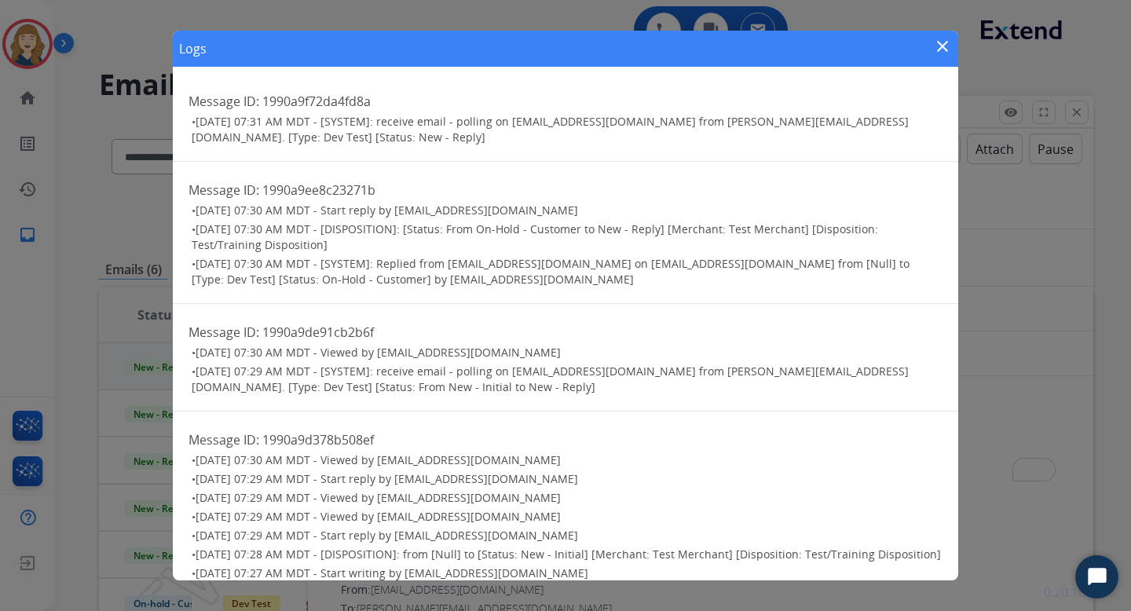
click at [578, 233] on span "[DATE] 07:30 AM MDT - [DISPOSITION]: [Status: From On-Hold - Customer to New - …" at bounding box center [535, 236] width 686 height 31
drag, startPoint x: 554, startPoint y: 230, endPoint x: 678, endPoint y: 232, distance: 124.1
click at [679, 232] on span "[DATE] 07:30 AM MDT - [DISPOSITION]: [Status: From On-Hold - Customer to New - …" at bounding box center [535, 236] width 686 height 31
click at [947, 49] on mat-icon "close" at bounding box center [942, 46] width 19 height 19
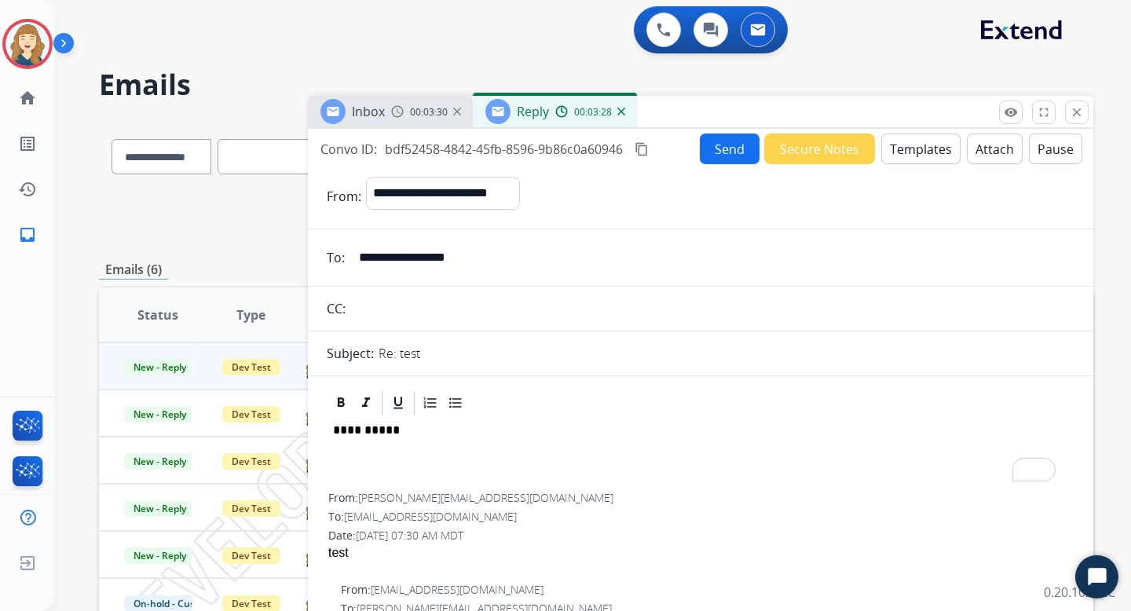
click at [703, 148] on button "Send" at bounding box center [730, 149] width 60 height 31
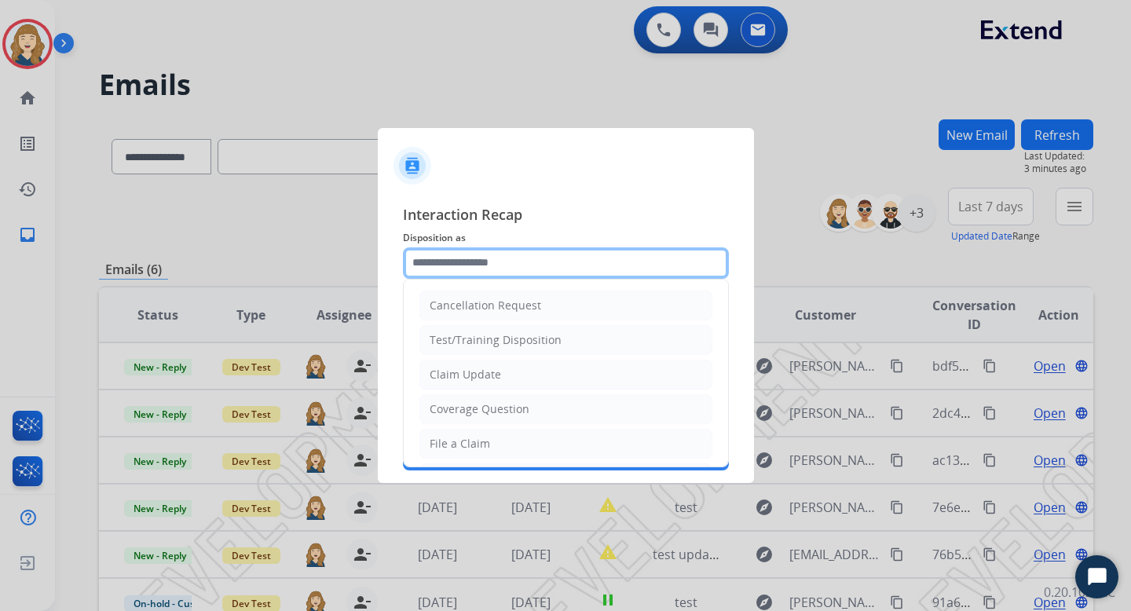
click at [608, 258] on input "text" at bounding box center [566, 262] width 326 height 31
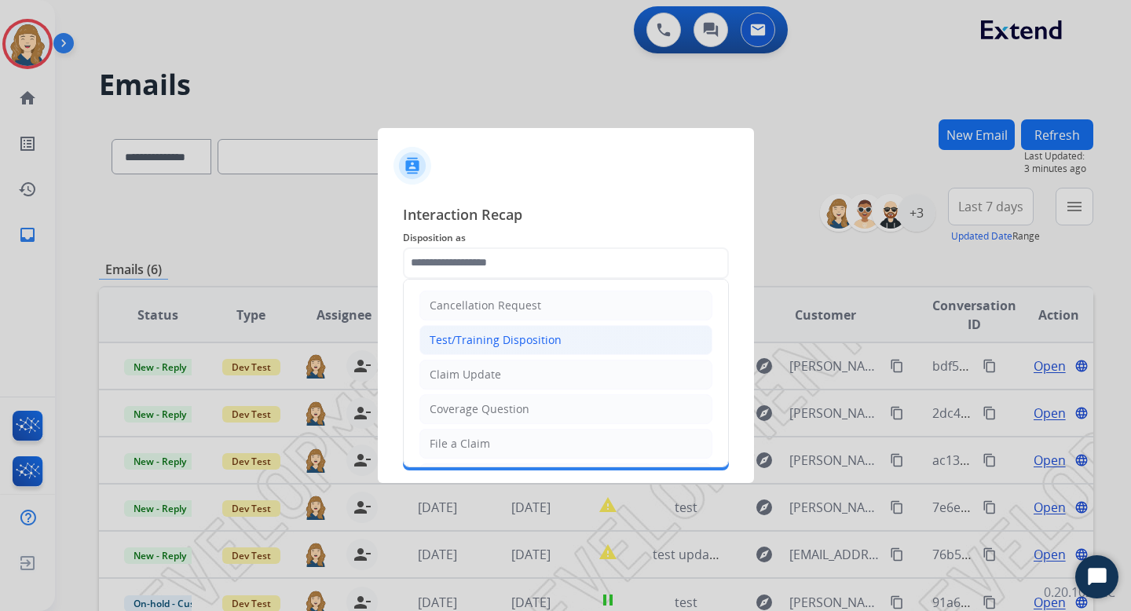
click at [551, 336] on div "Test/Training Disposition" at bounding box center [496, 340] width 132 height 16
type input "**********"
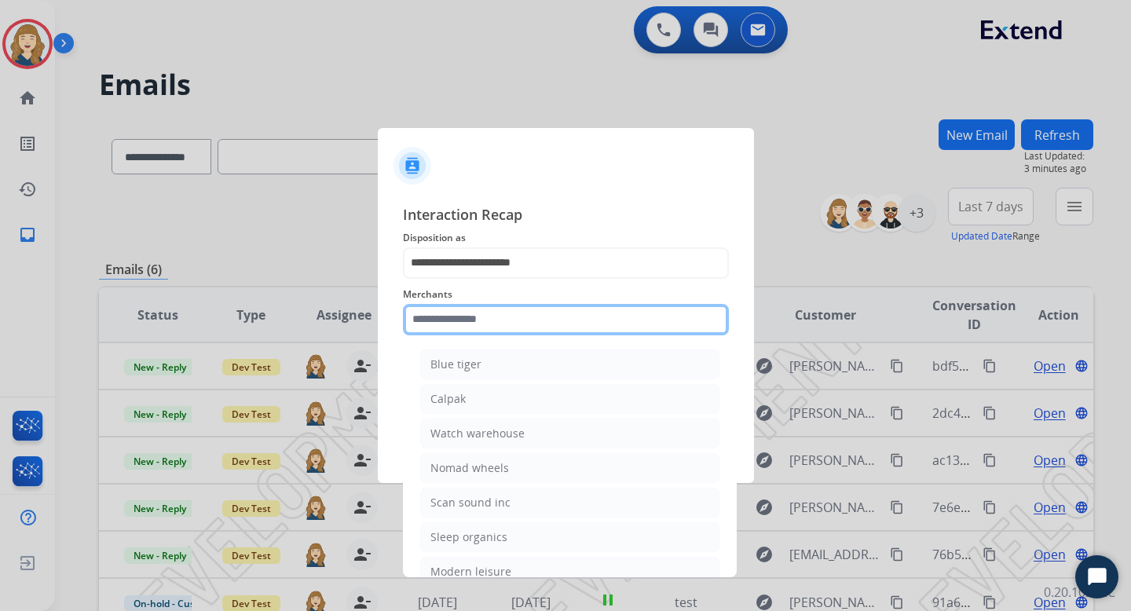
click at [532, 318] on input "text" at bounding box center [566, 319] width 326 height 31
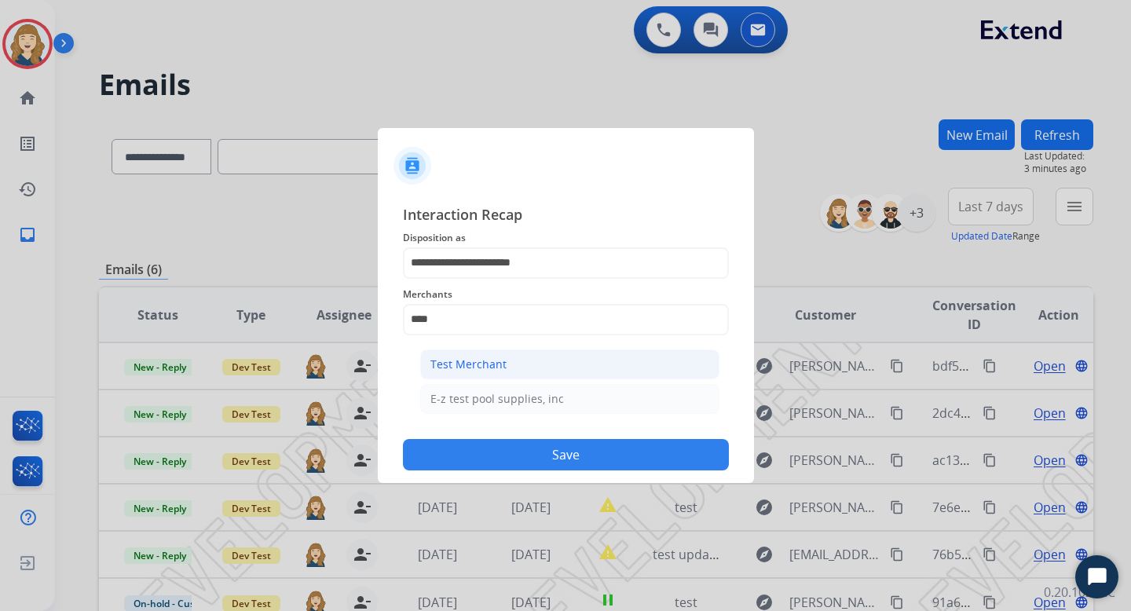
click at [520, 359] on li "Test Merchant" at bounding box center [569, 365] width 299 height 30
type input "**********"
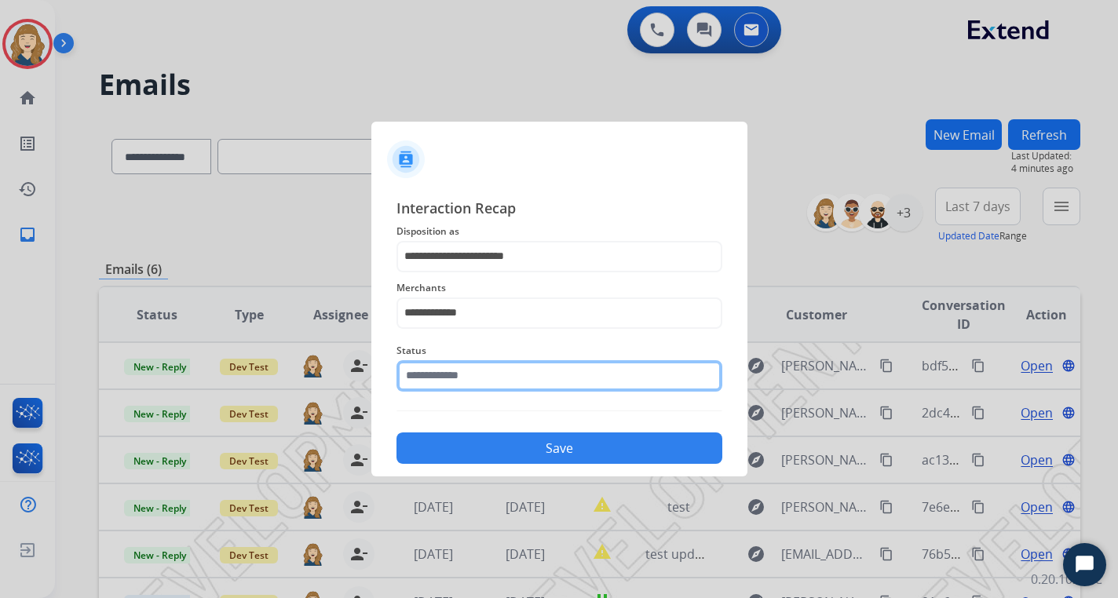
click at [495, 382] on input "text" at bounding box center [560, 375] width 326 height 31
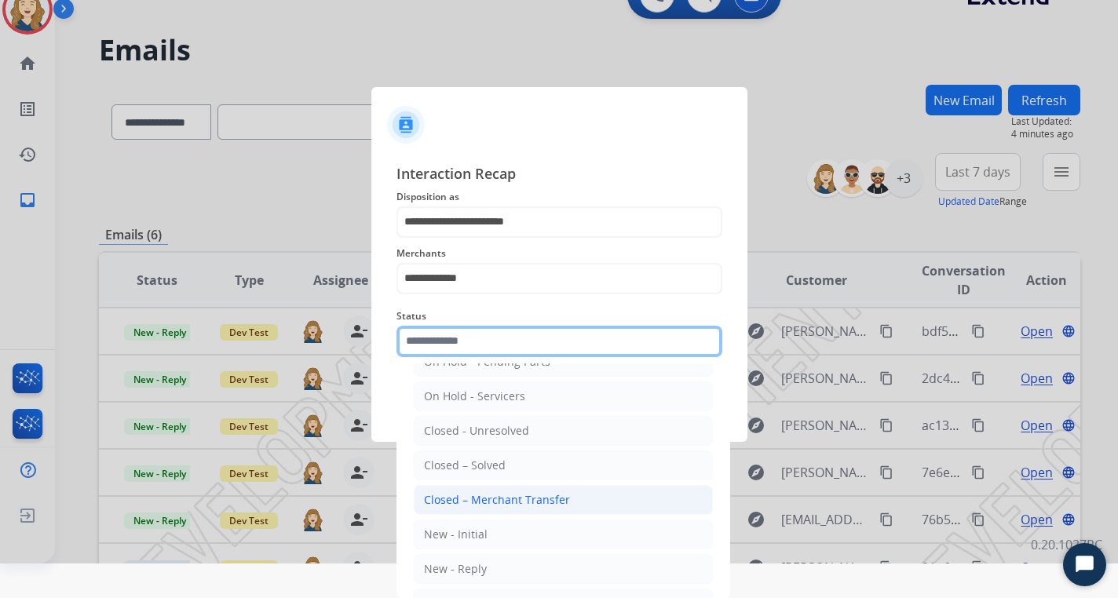
scroll to position [90, 0]
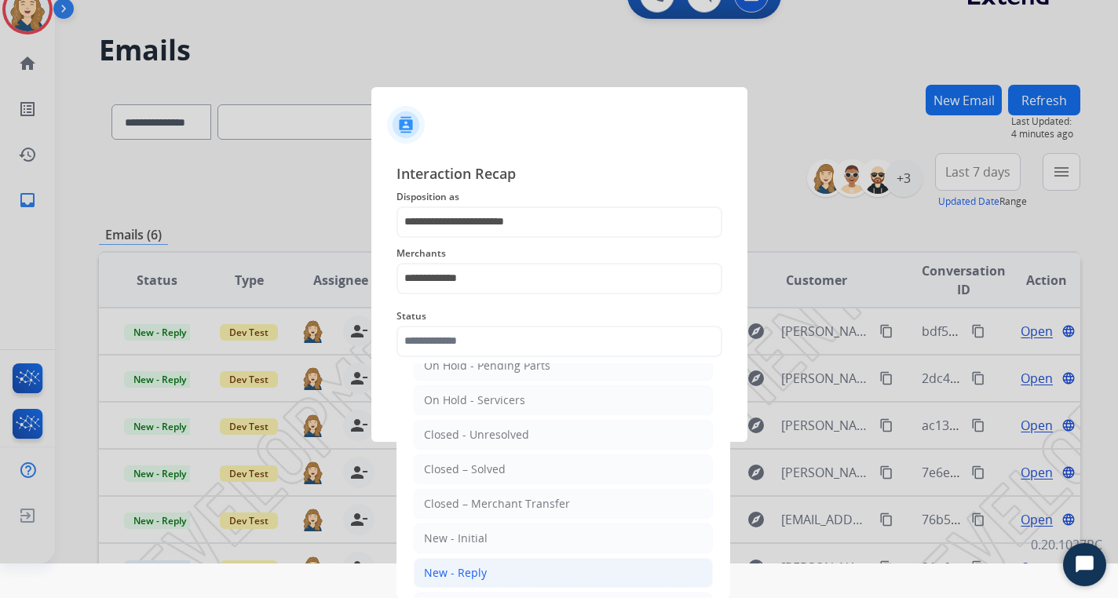
click at [488, 570] on li "New - Reply" at bounding box center [563, 573] width 299 height 30
type input "**********"
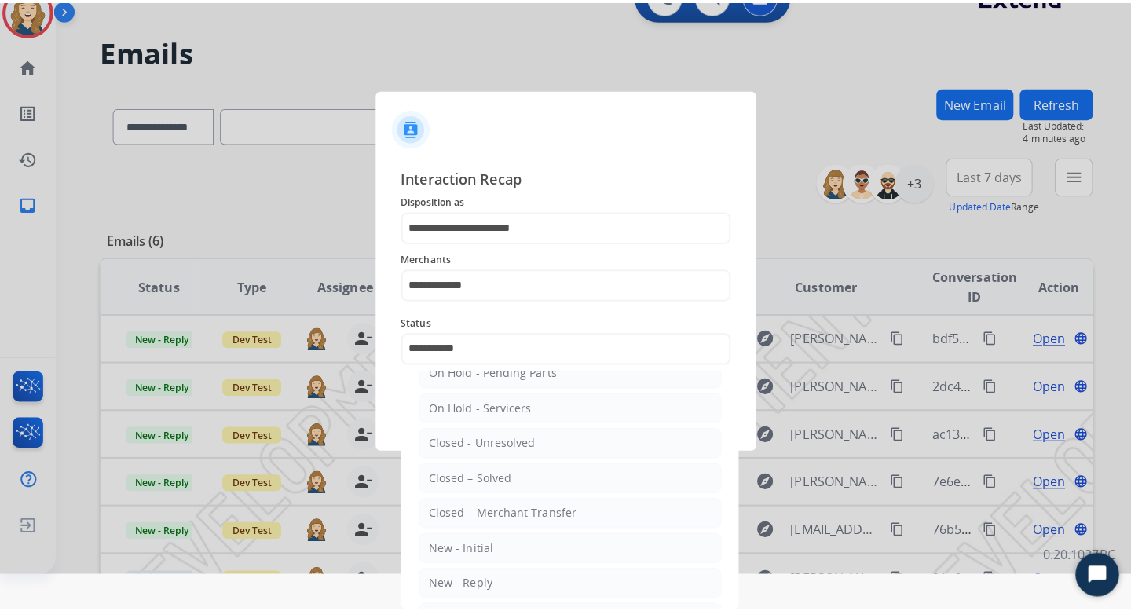
scroll to position [0, 0]
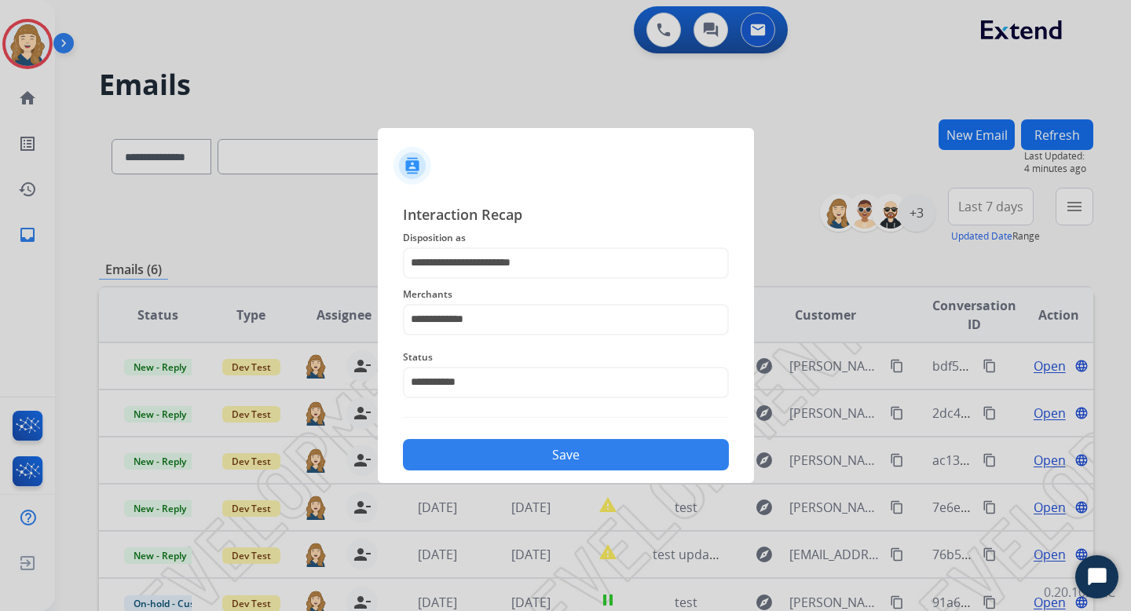
click at [538, 452] on button "Save" at bounding box center [566, 454] width 326 height 31
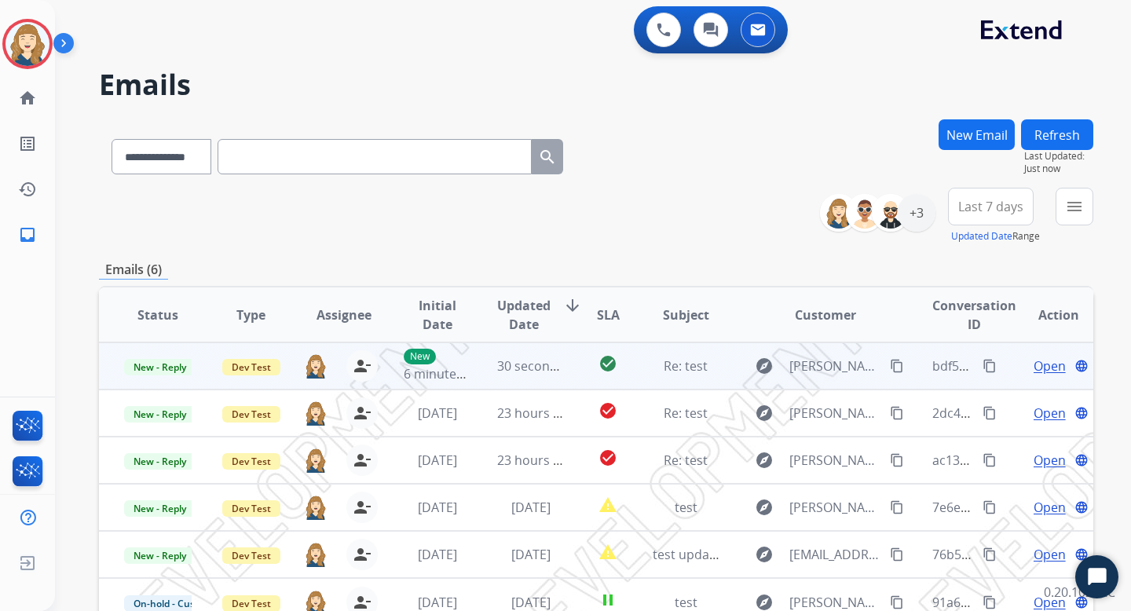
click at [1034, 371] on span "Open" at bounding box center [1050, 366] width 32 height 19
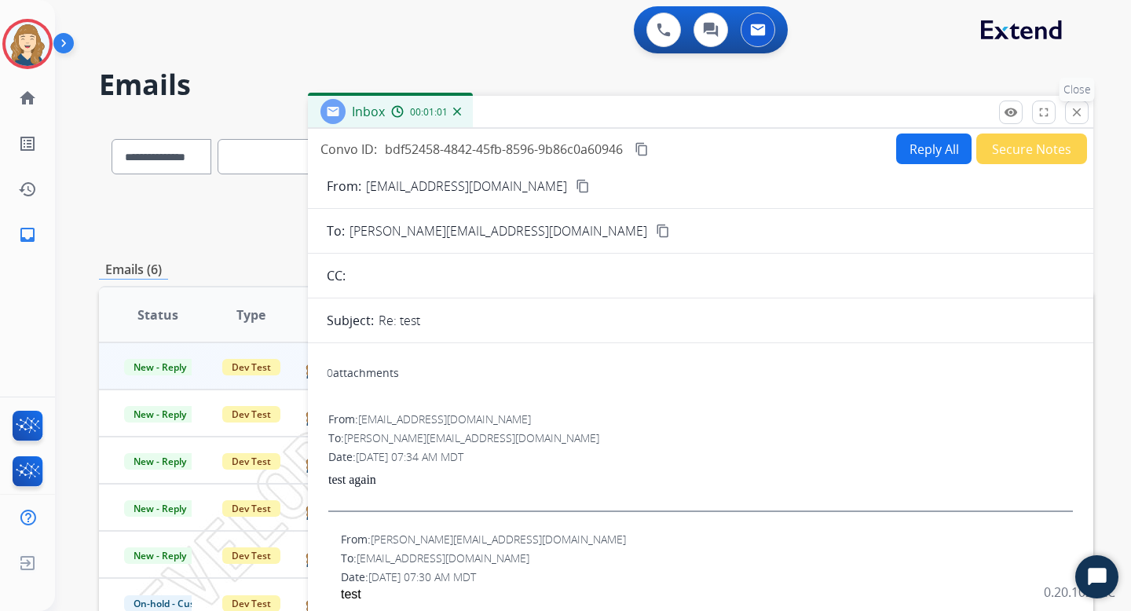
click at [1073, 112] on mat-icon "close" at bounding box center [1077, 112] width 14 height 14
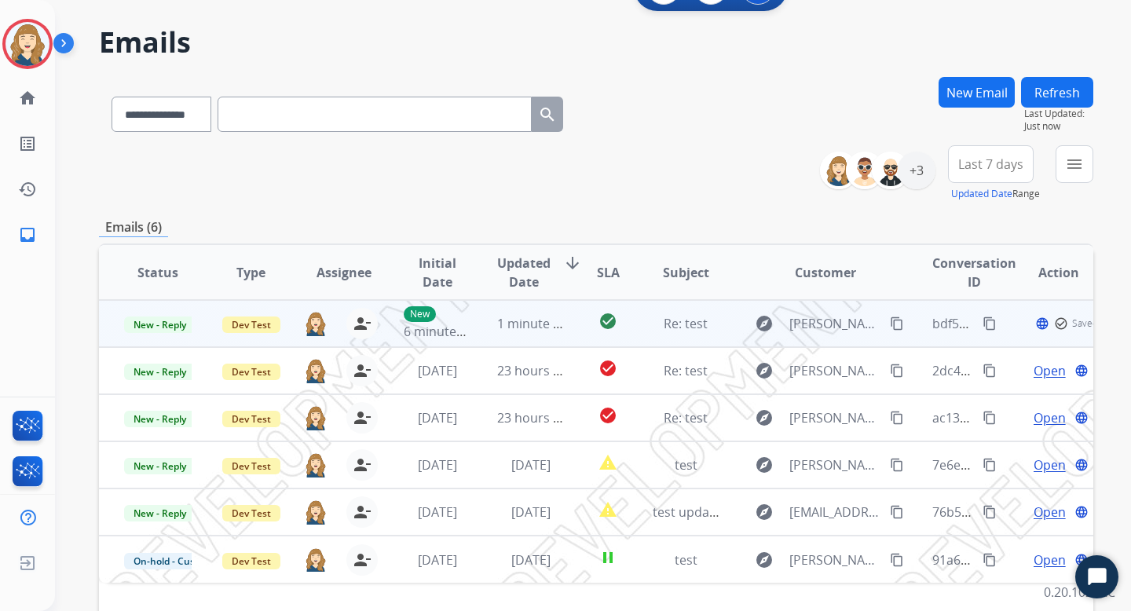
scroll to position [47, 0]
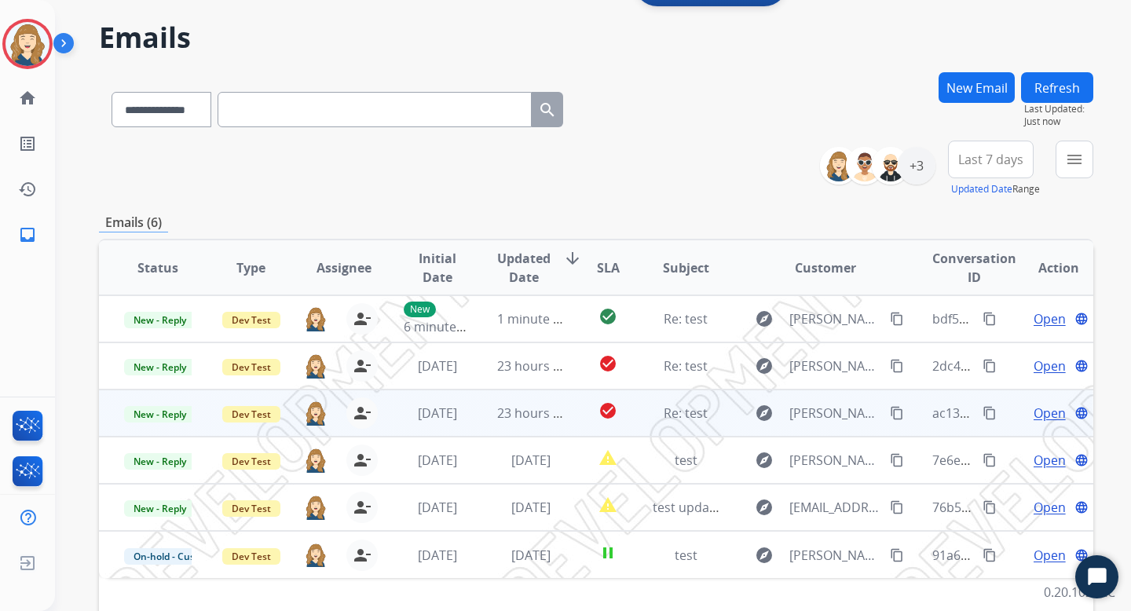
click at [1040, 415] on span "Open" at bounding box center [1050, 413] width 32 height 19
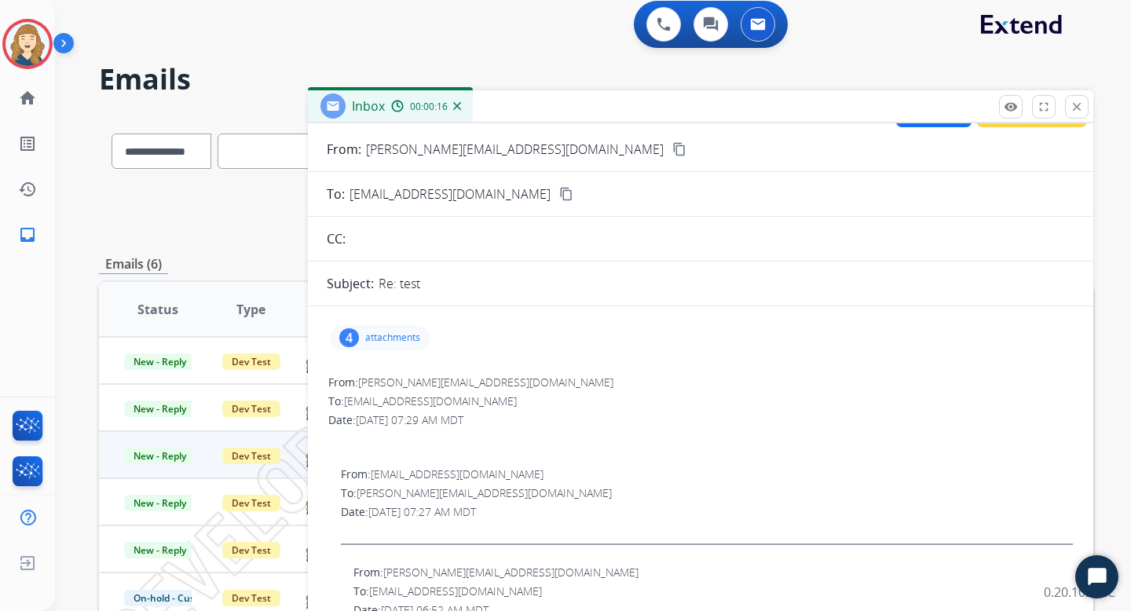
scroll to position [0, 0]
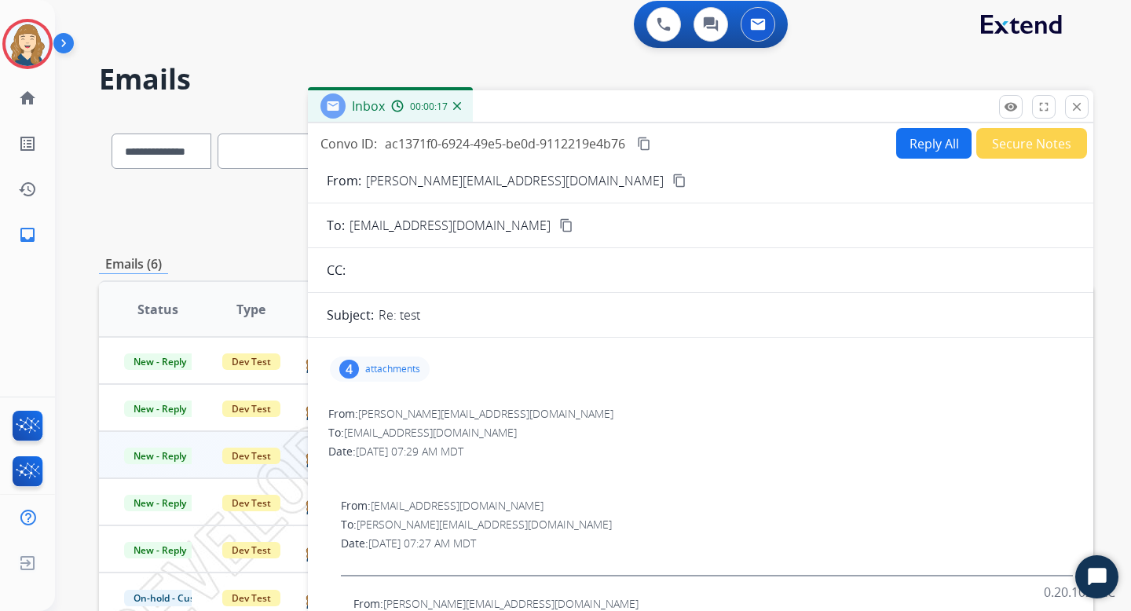
click at [932, 146] on button "Reply All" at bounding box center [933, 143] width 75 height 31
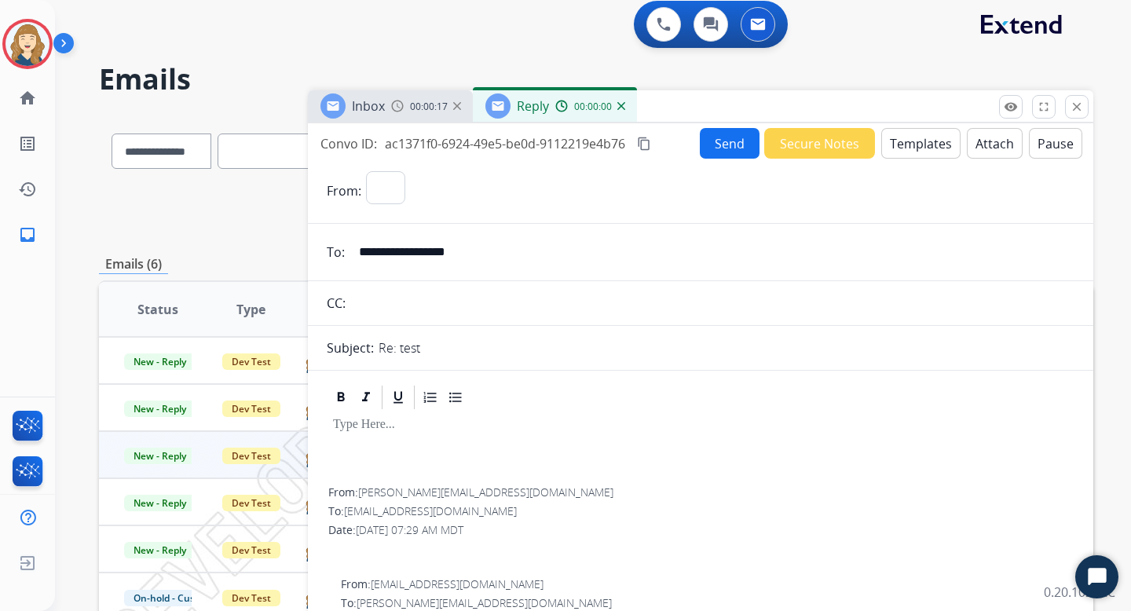
select select "**********"
click at [402, 107] on img at bounding box center [397, 106] width 13 height 13
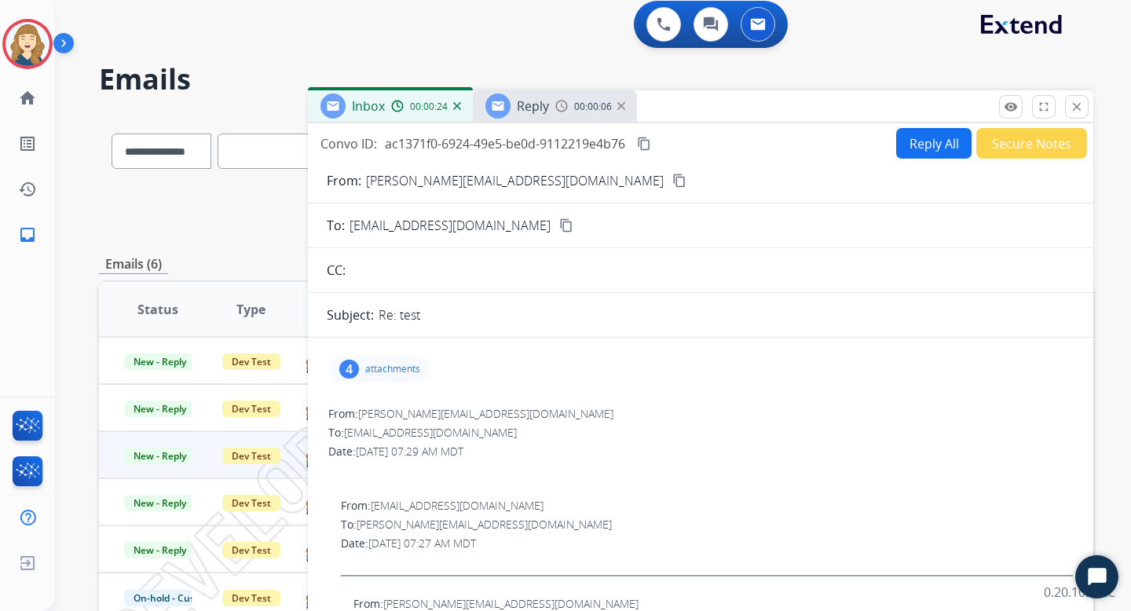
click at [557, 106] on img at bounding box center [561, 106] width 13 height 13
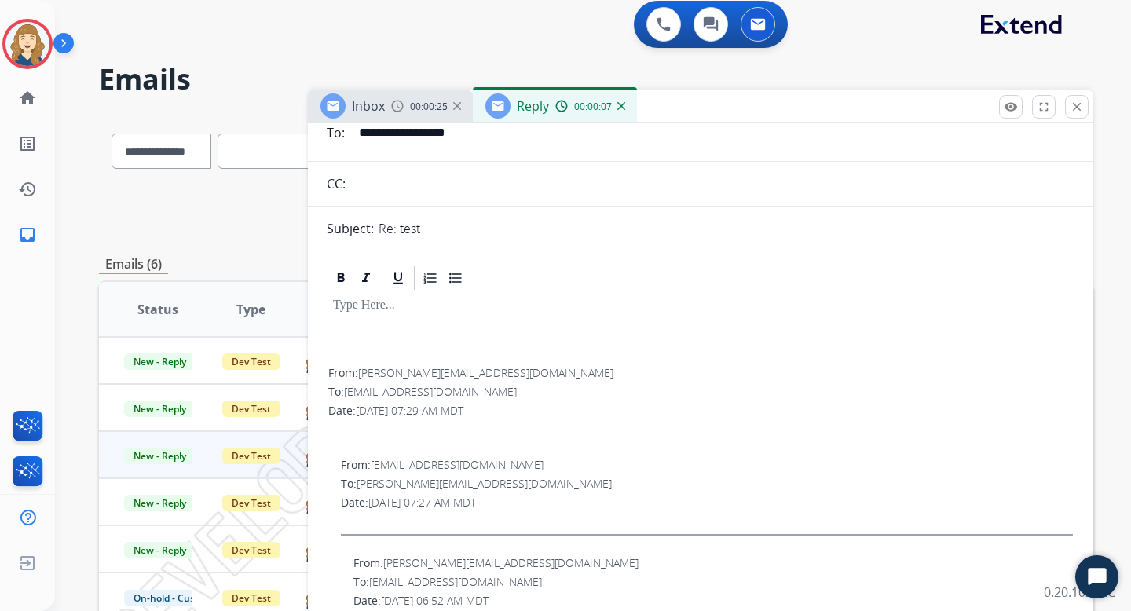
scroll to position [124, 0]
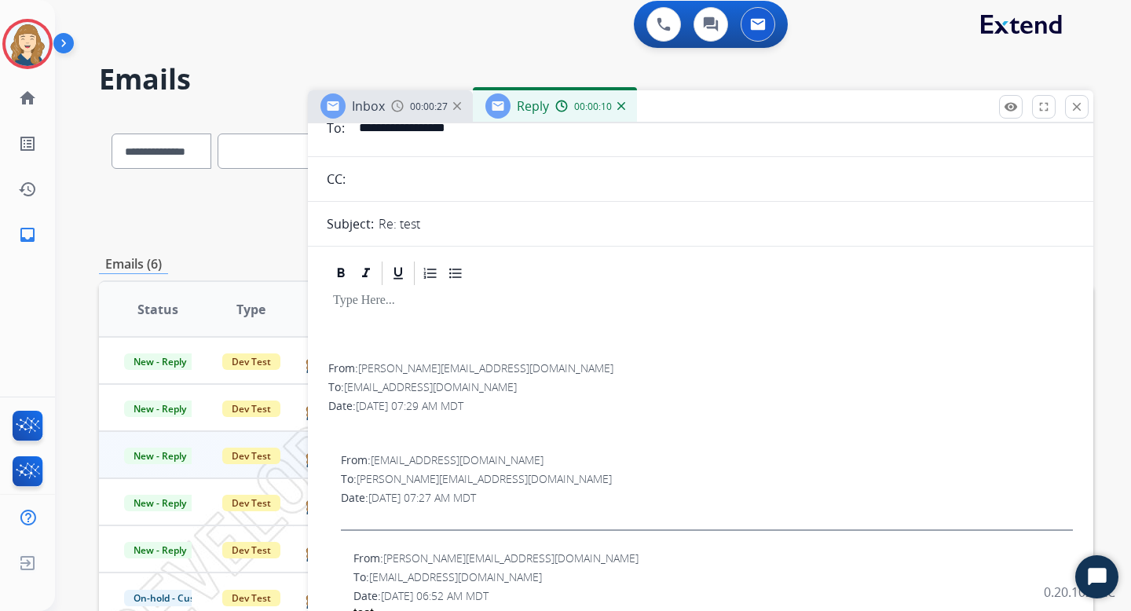
click at [376, 109] on span "Inbox" at bounding box center [368, 105] width 33 height 17
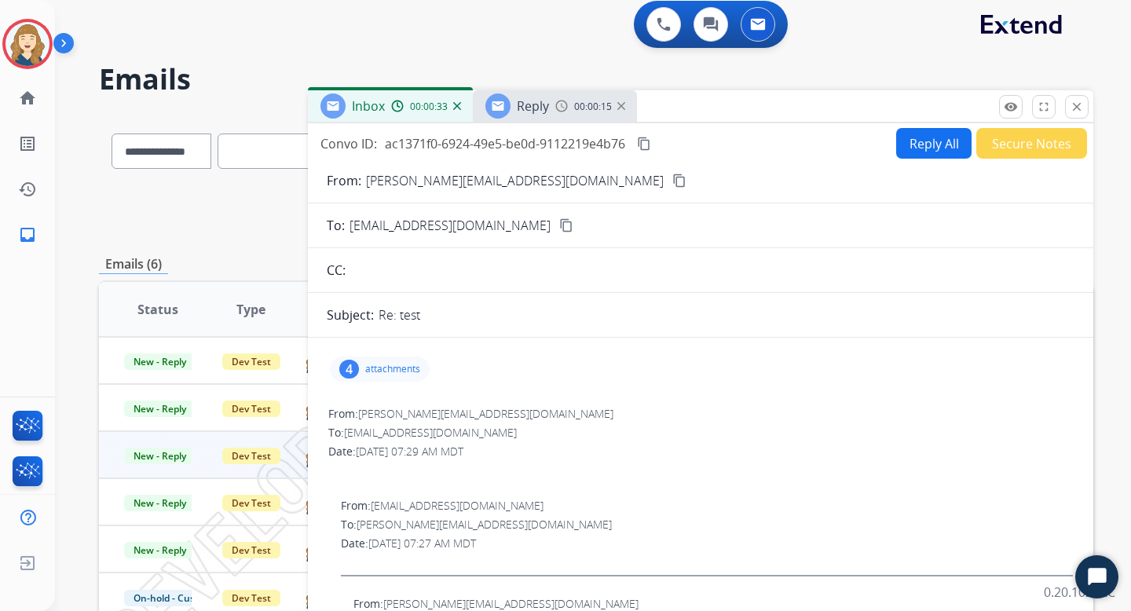
click at [555, 107] on img at bounding box center [561, 106] width 13 height 13
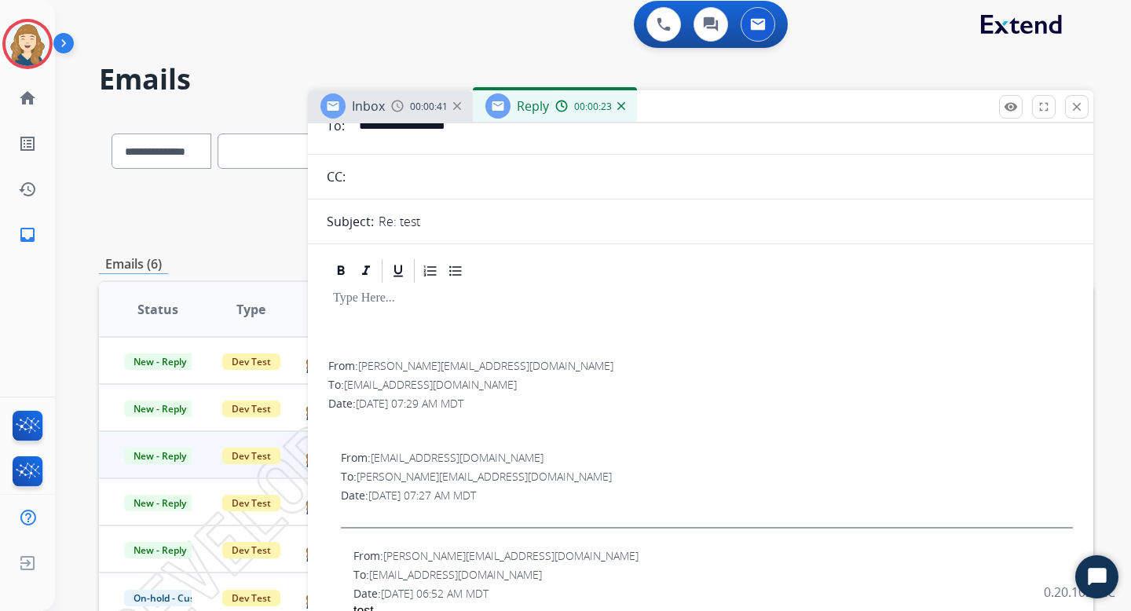
scroll to position [33, 0]
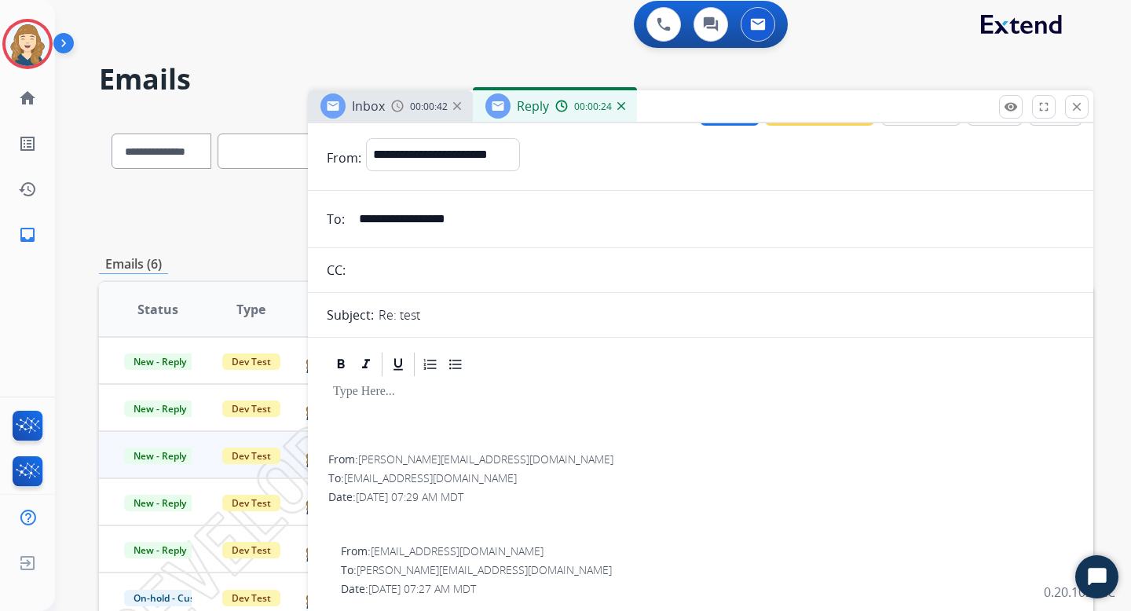
click at [398, 104] on img at bounding box center [397, 106] width 13 height 13
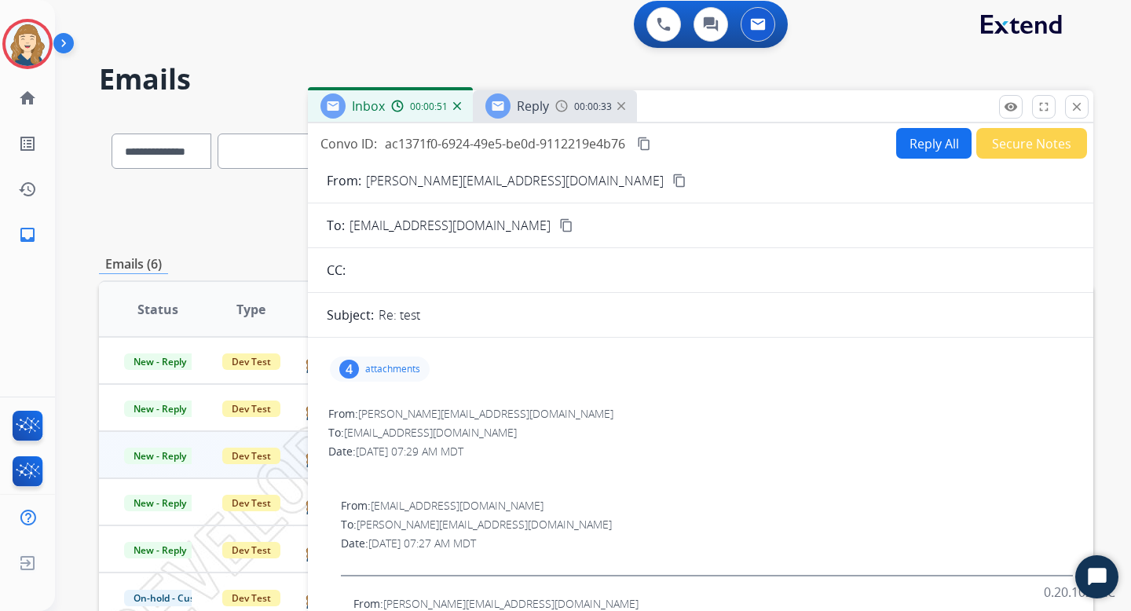
click at [551, 106] on div "Reply 00:00:33" at bounding box center [555, 105] width 164 height 31
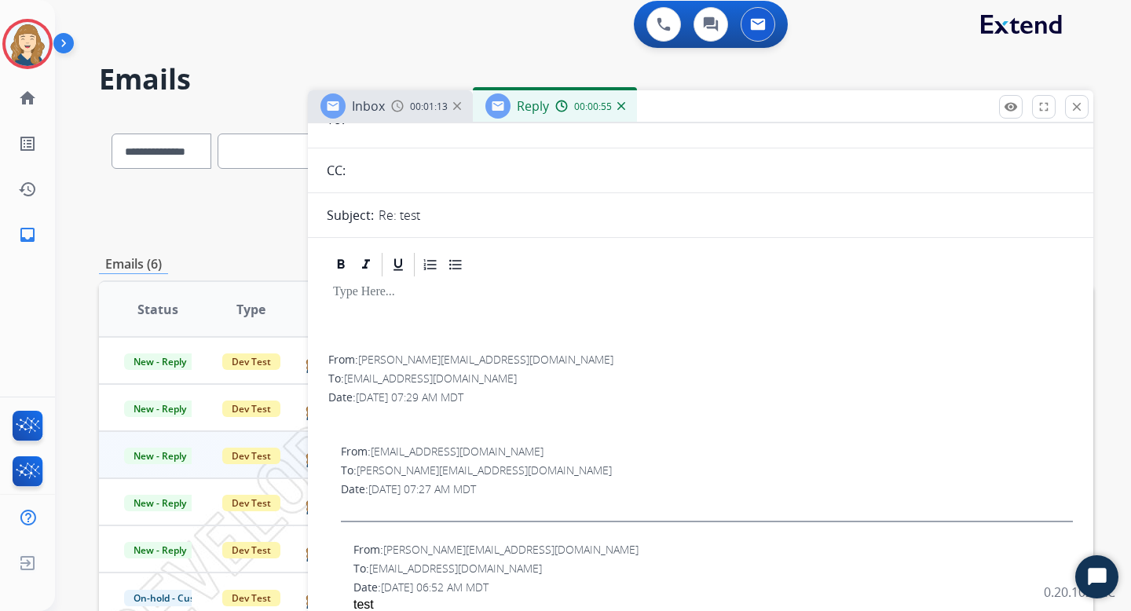
scroll to position [128, 0]
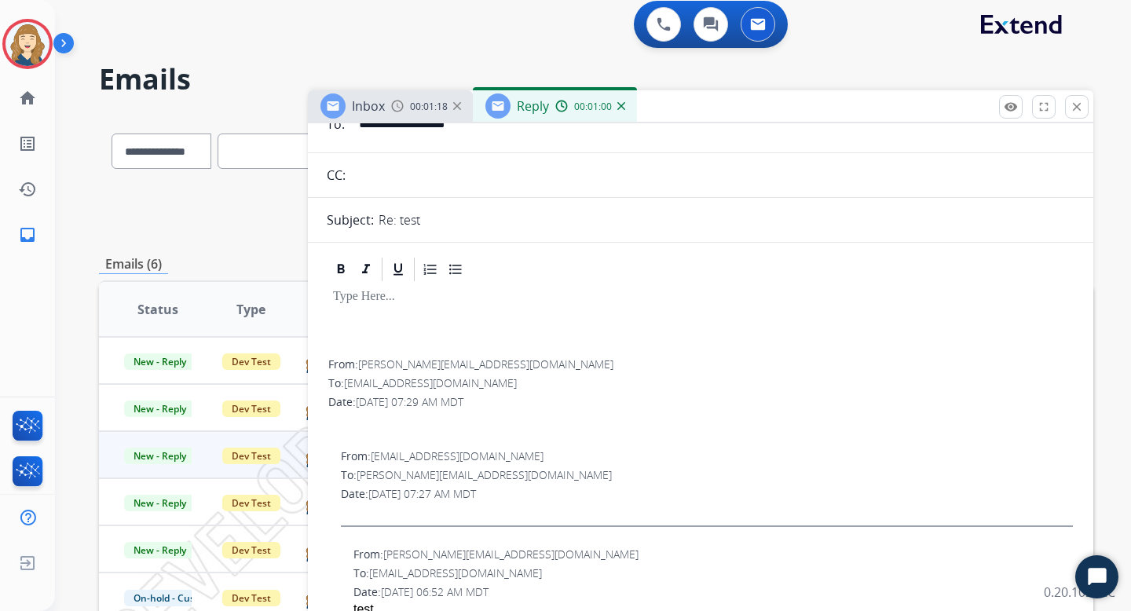
click at [378, 107] on span "Inbox" at bounding box center [368, 105] width 33 height 17
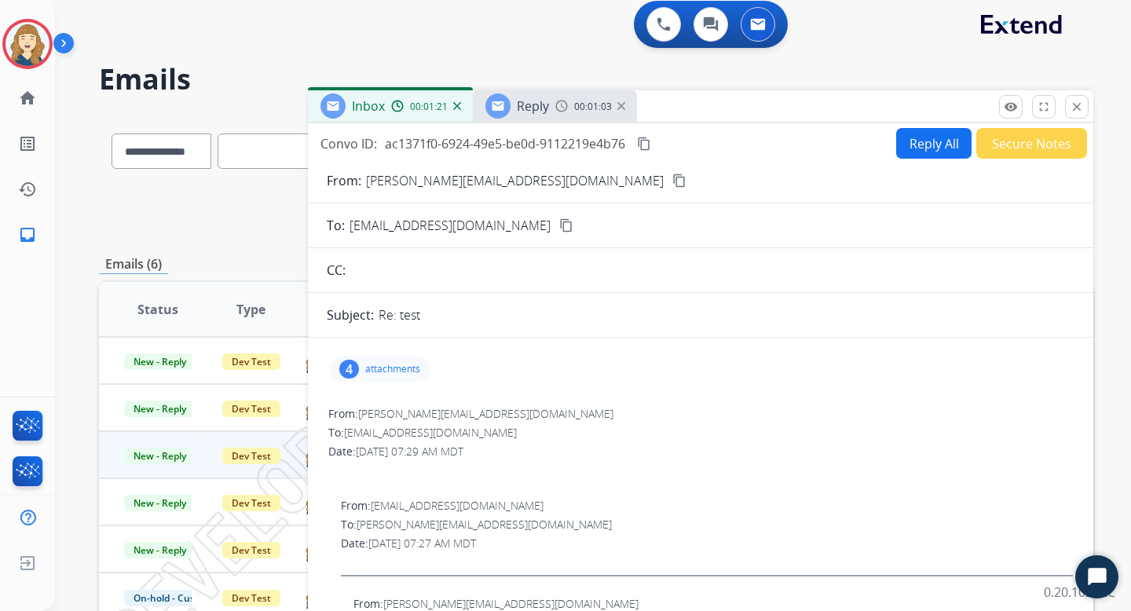
click at [376, 367] on p "attachments" at bounding box center [392, 369] width 55 height 13
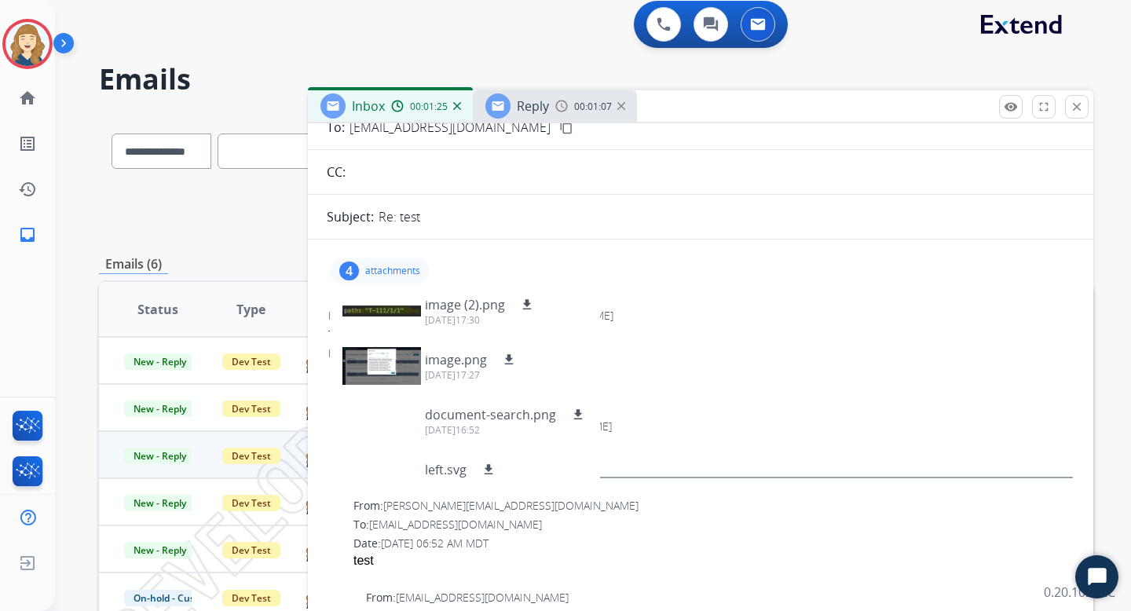
scroll to position [119, 0]
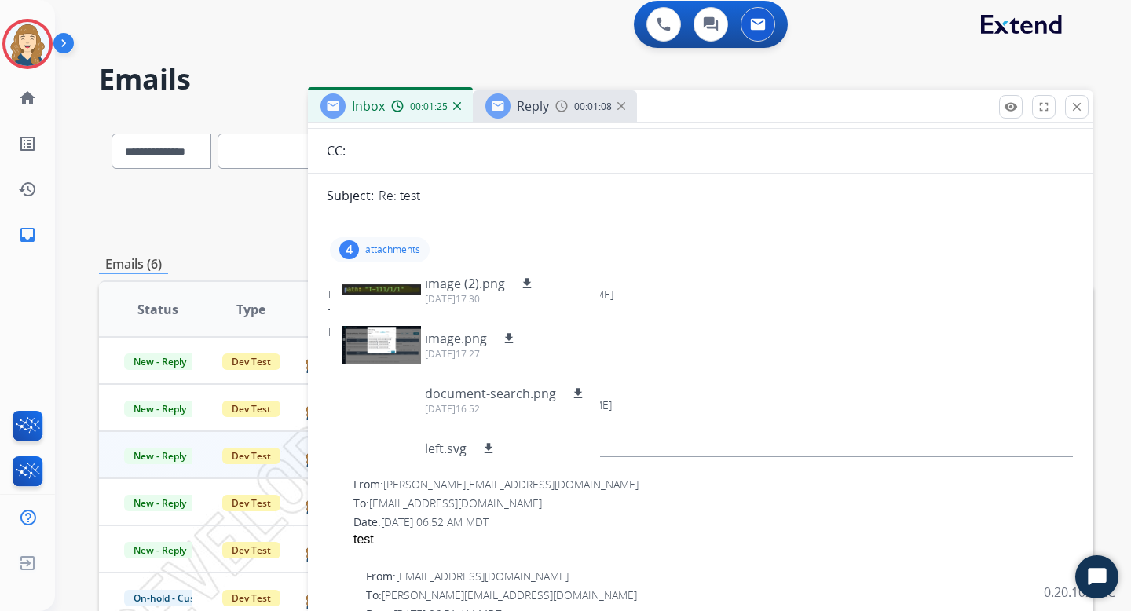
click at [554, 104] on div "Reply 00:01:08" at bounding box center [555, 105] width 164 height 31
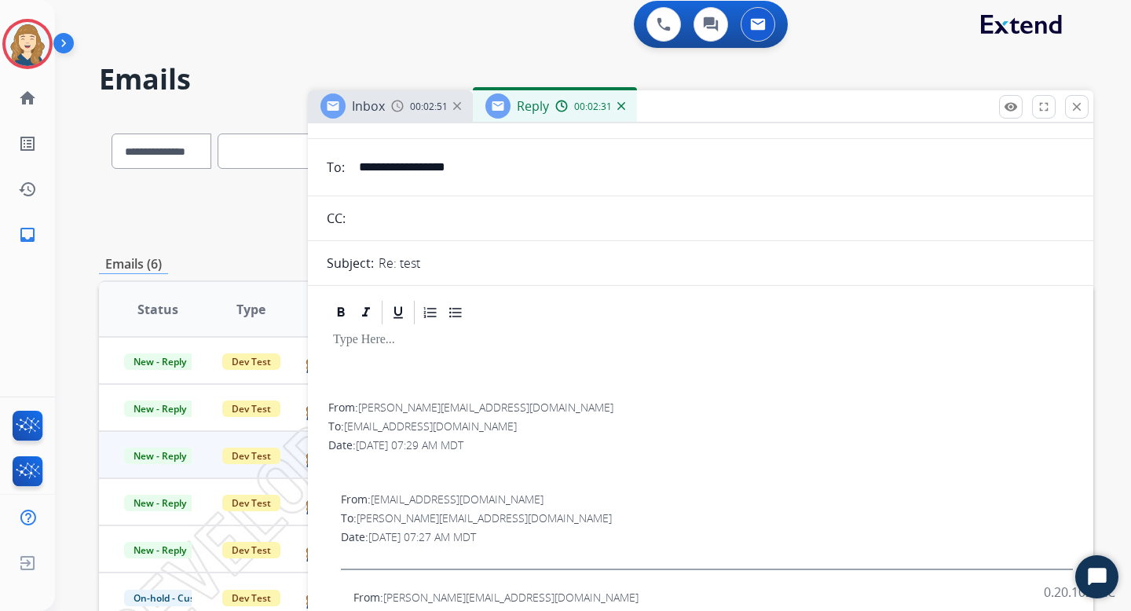
scroll to position [90, 0]
drag, startPoint x: 338, startPoint y: 403, endPoint x: 499, endPoint y: 443, distance: 165.9
click at [499, 442] on div "From: [PERSON_NAME][EMAIL_ADDRESS][DOMAIN_NAME] To: [EMAIL_ADDRESS][DOMAIN_NAME…" at bounding box center [701, 437] width 748 height 88
click at [390, 111] on div "Inbox 00:03:00" at bounding box center [390, 105] width 165 height 31
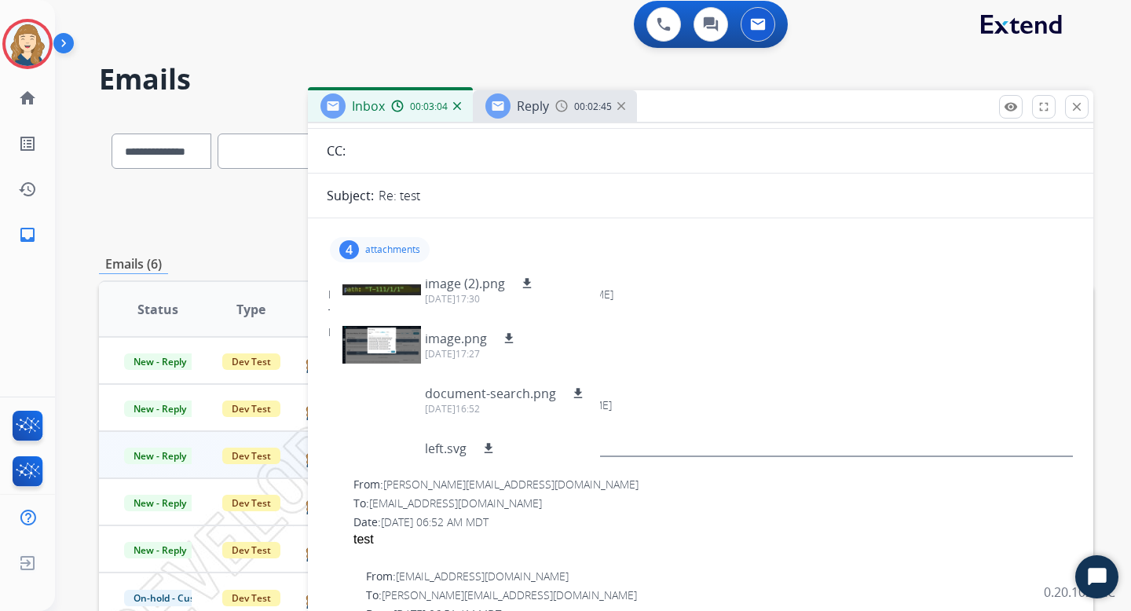
click at [526, 102] on span "Reply" at bounding box center [533, 105] width 32 height 17
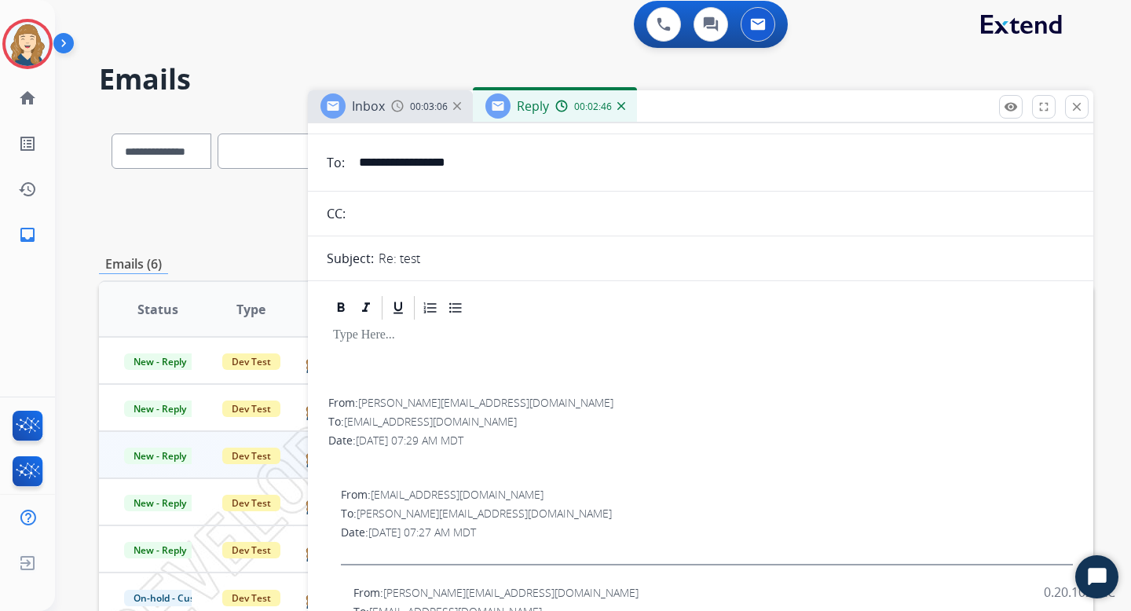
click at [407, 368] on div at bounding box center [701, 357] width 748 height 71
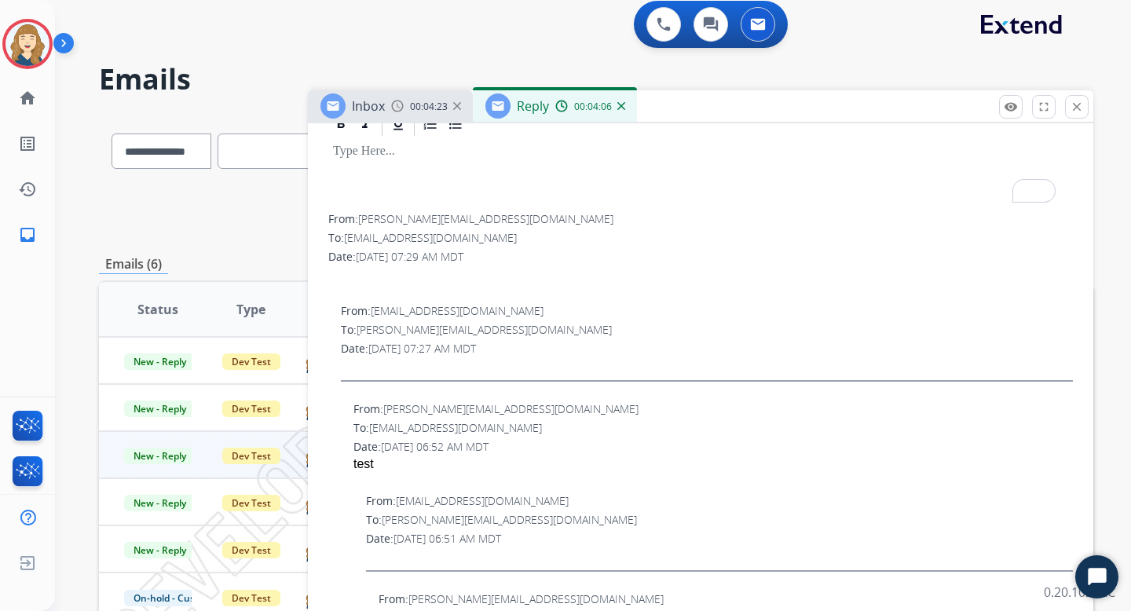
scroll to position [0, 0]
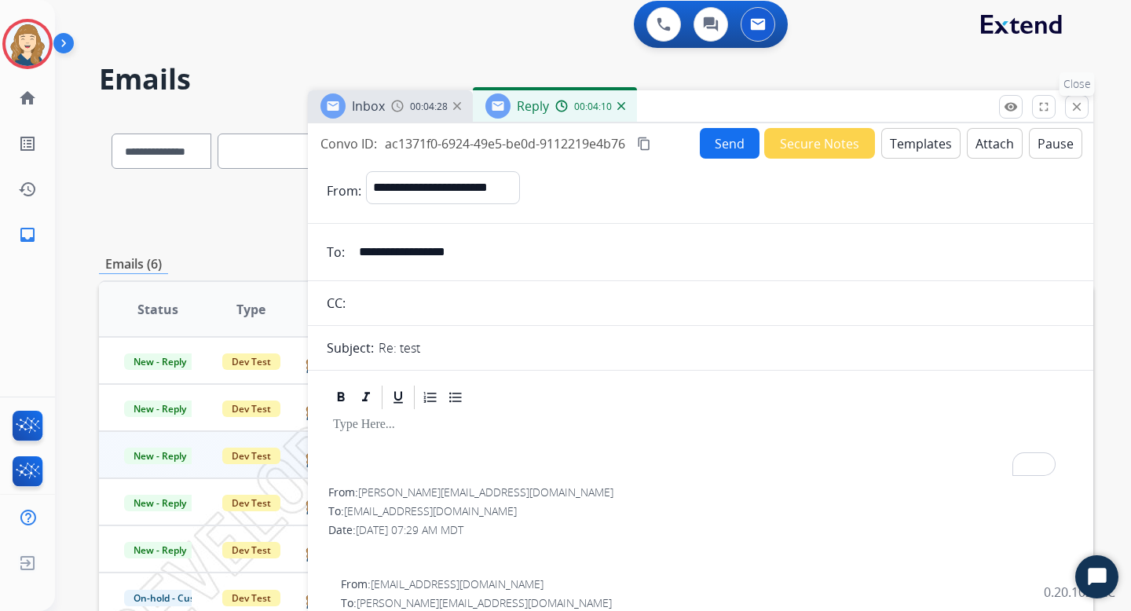
click at [1072, 108] on mat-icon "close" at bounding box center [1077, 107] width 14 height 14
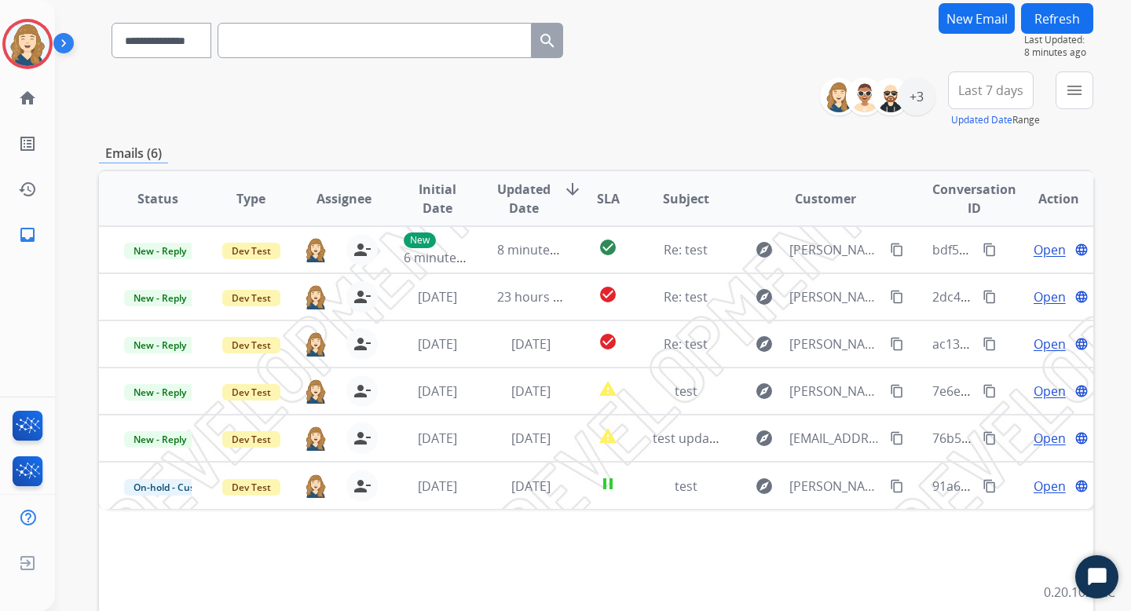
scroll to position [129, 0]
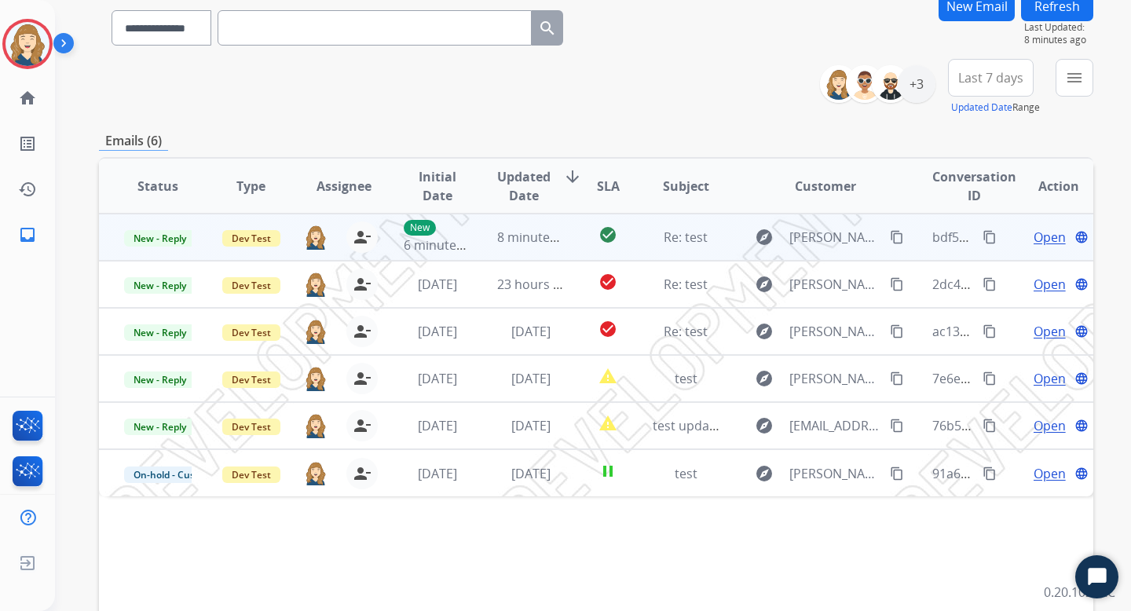
click at [1046, 236] on span "Open" at bounding box center [1050, 237] width 32 height 19
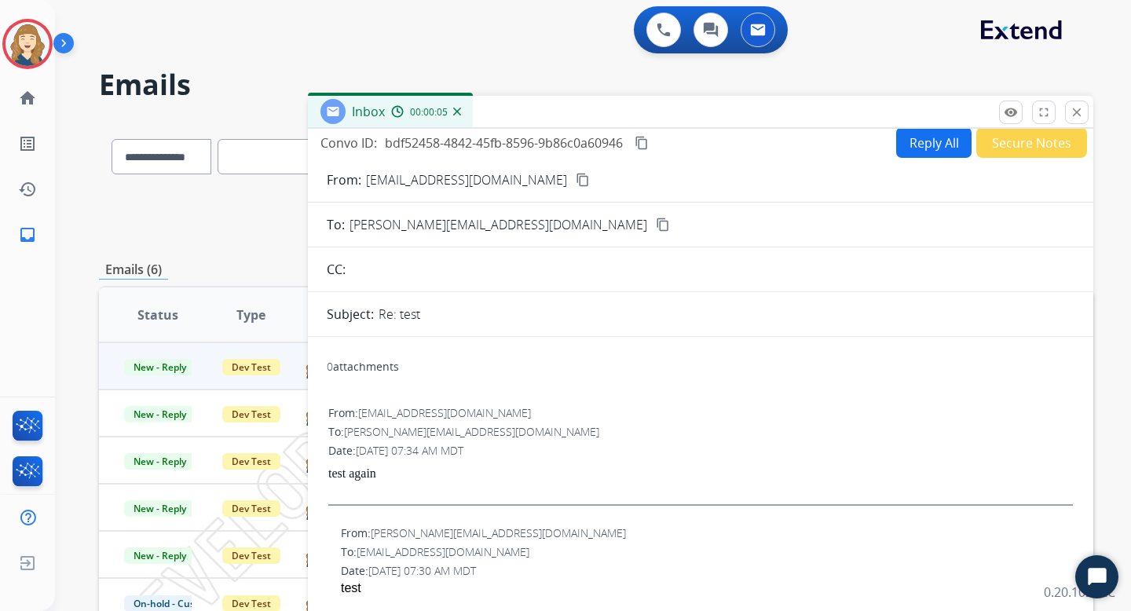
scroll to position [0, 0]
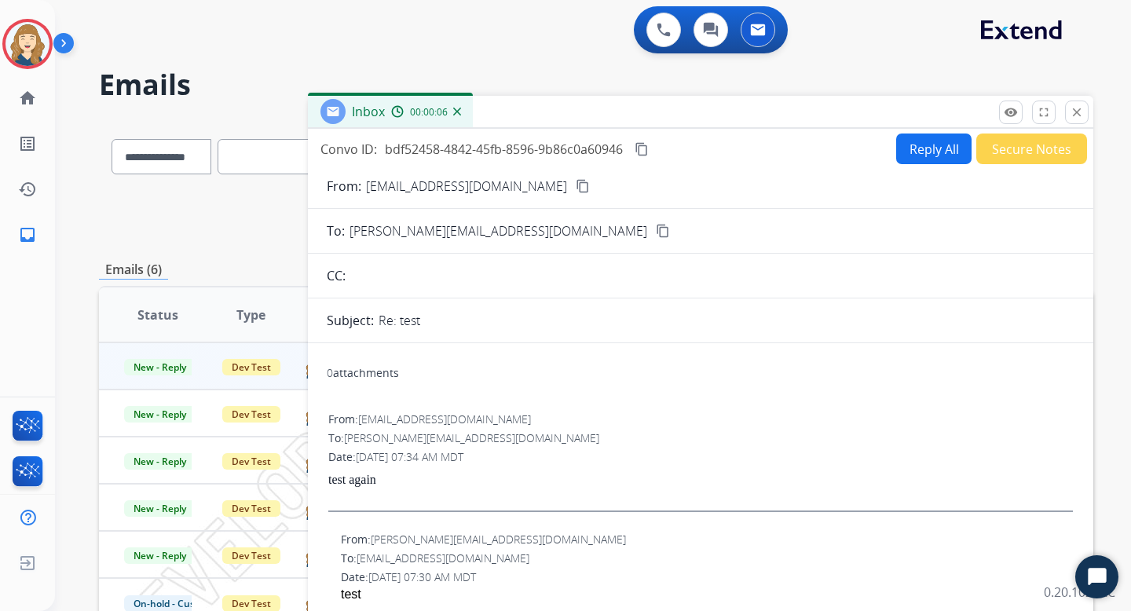
click at [920, 148] on button "Reply All" at bounding box center [933, 149] width 75 height 31
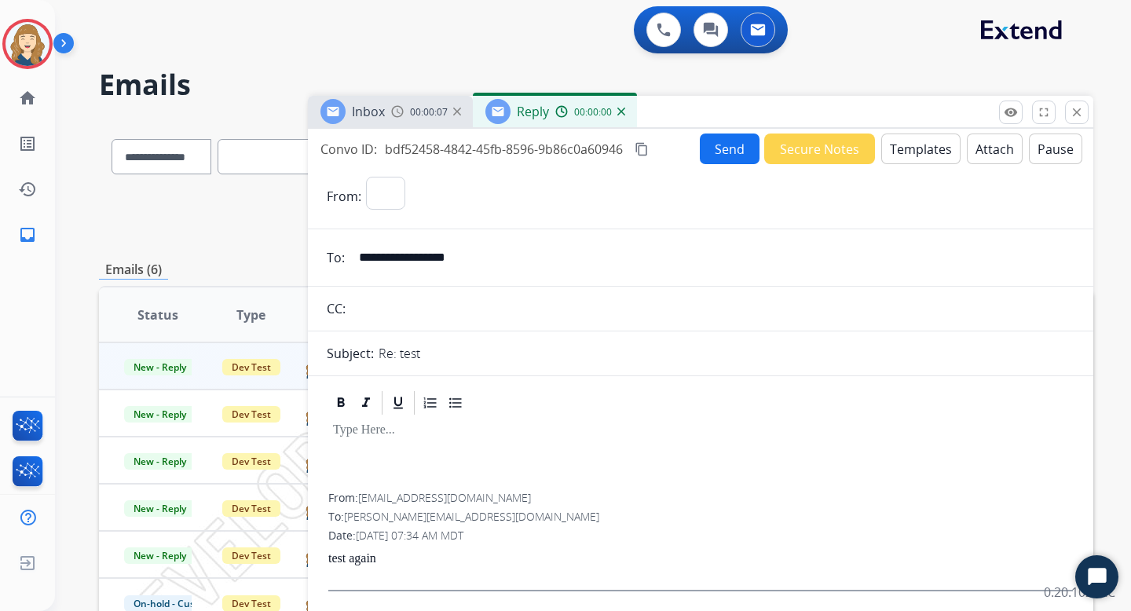
select select "**********"
click at [723, 152] on button "Send" at bounding box center [730, 149] width 60 height 31
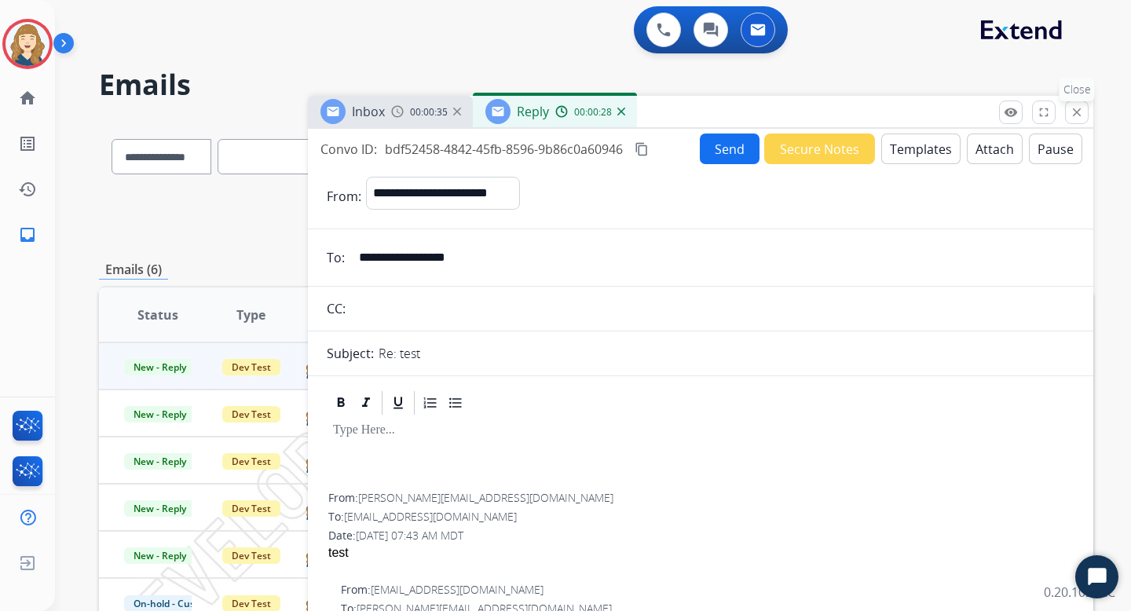
click at [1087, 109] on button "close Close" at bounding box center [1077, 113] width 24 height 24
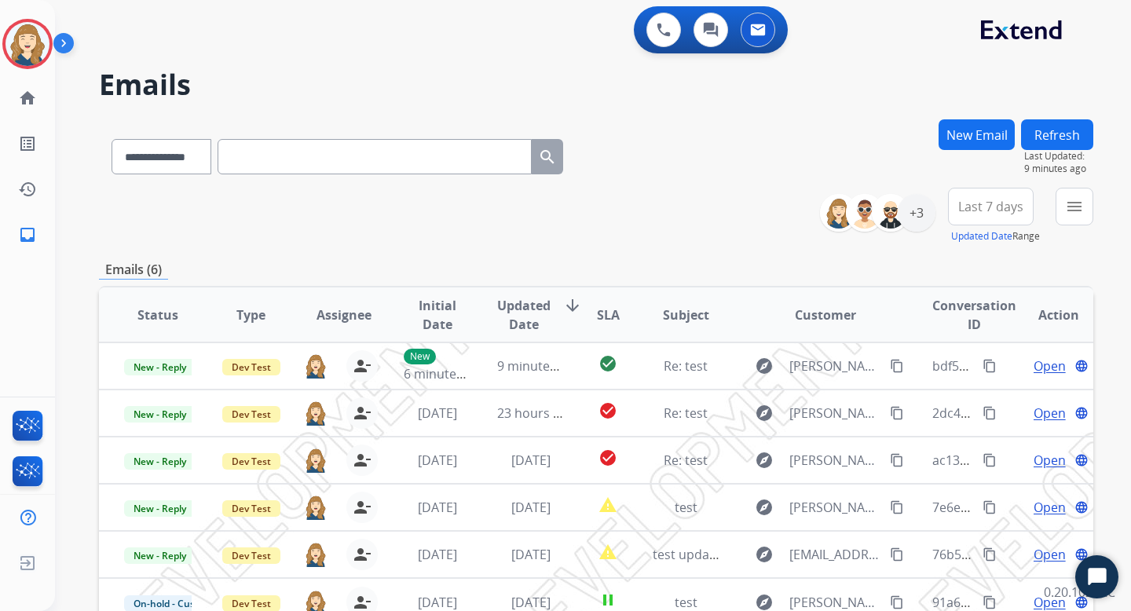
scroll to position [283, 0]
